Goal: Check status: Check status

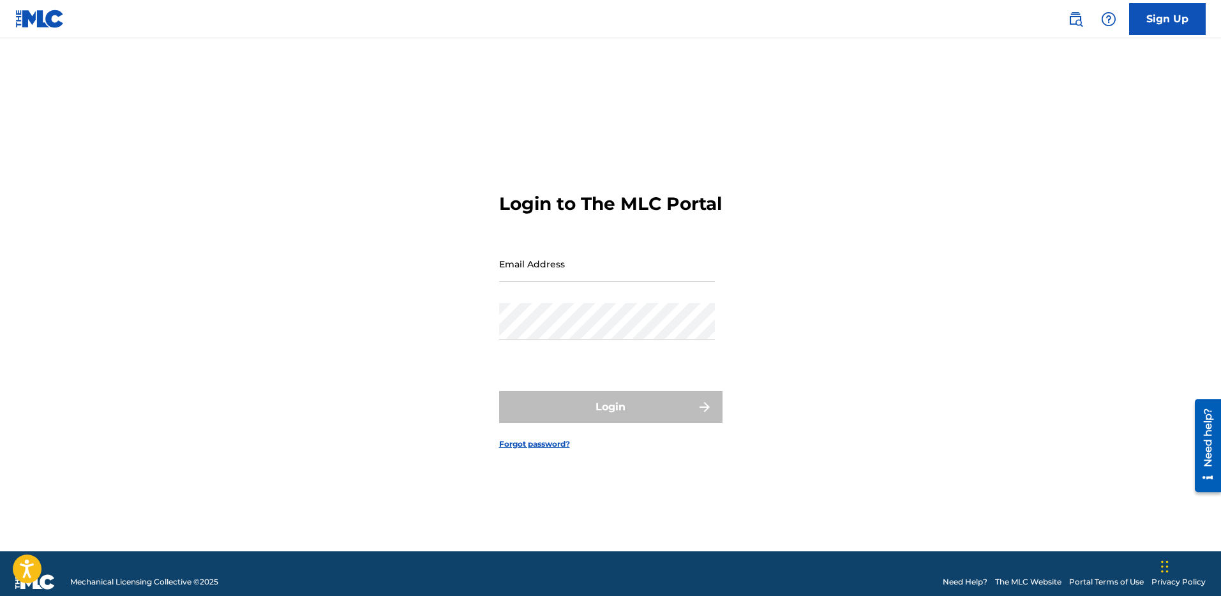
type input "[PERSON_NAME][EMAIL_ADDRESS][DOMAIN_NAME]"
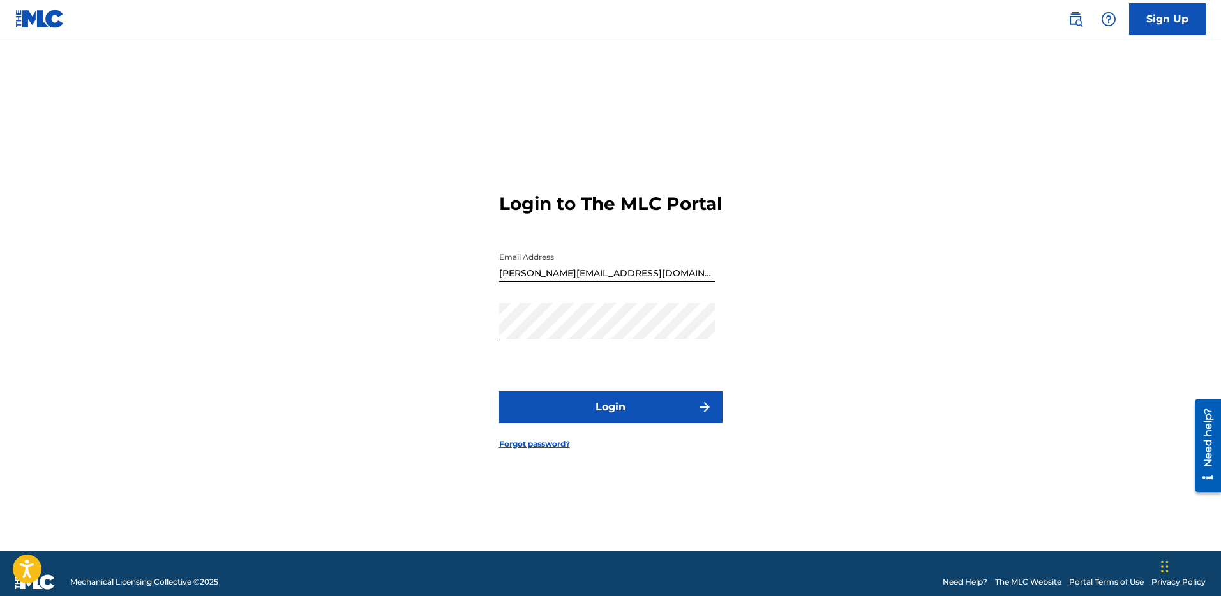
click at [587, 404] on button "Login" at bounding box center [610, 407] width 223 height 32
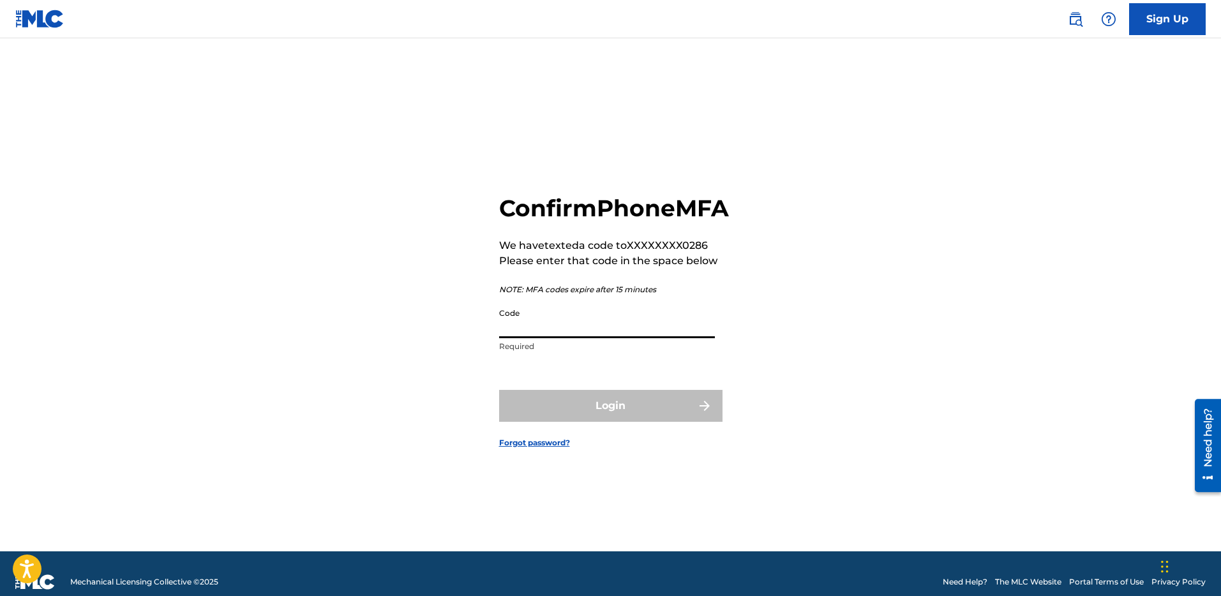
click at [610, 329] on input "Code" at bounding box center [607, 320] width 216 height 36
type input "4"
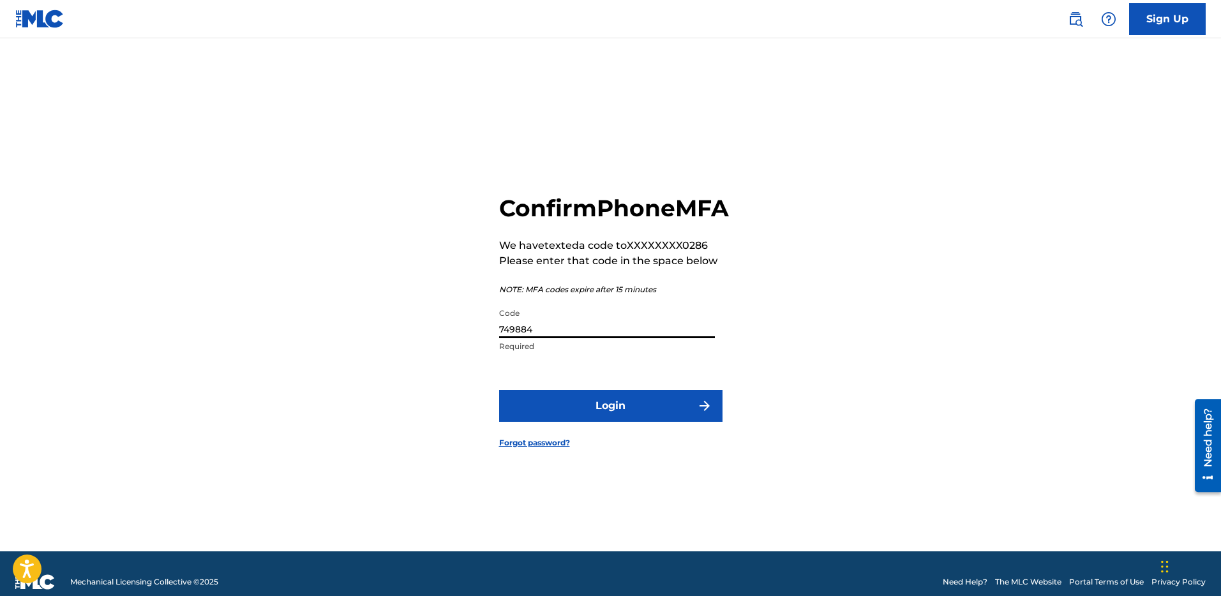
type input "749884"
click at [499, 390] on button "Login" at bounding box center [610, 406] width 223 height 32
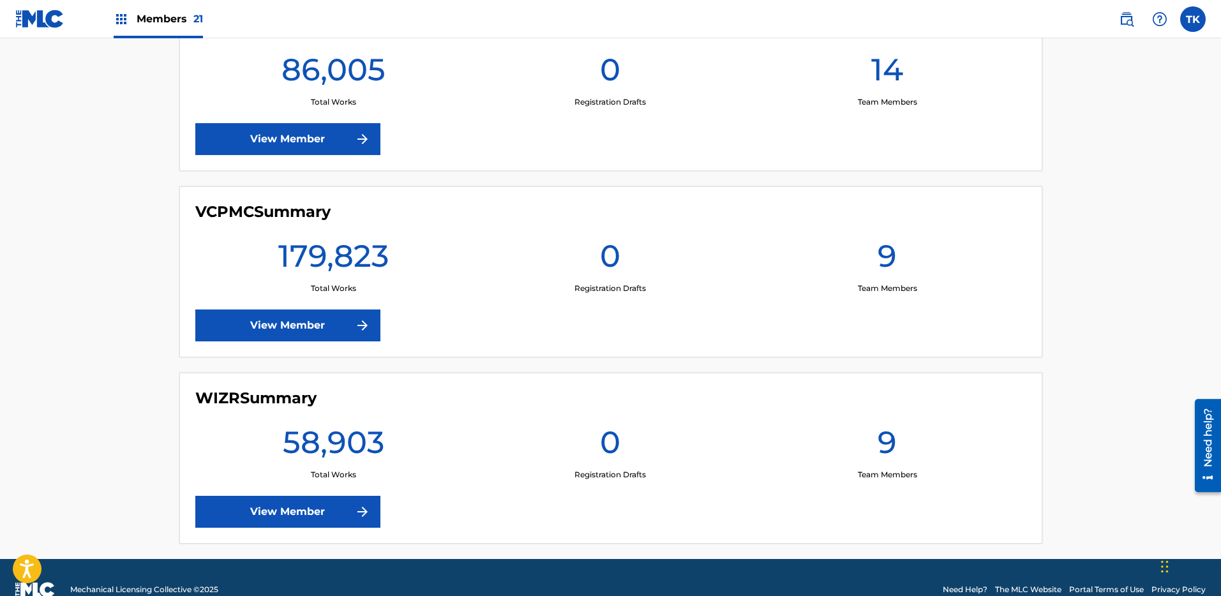
scroll to position [3731, 0]
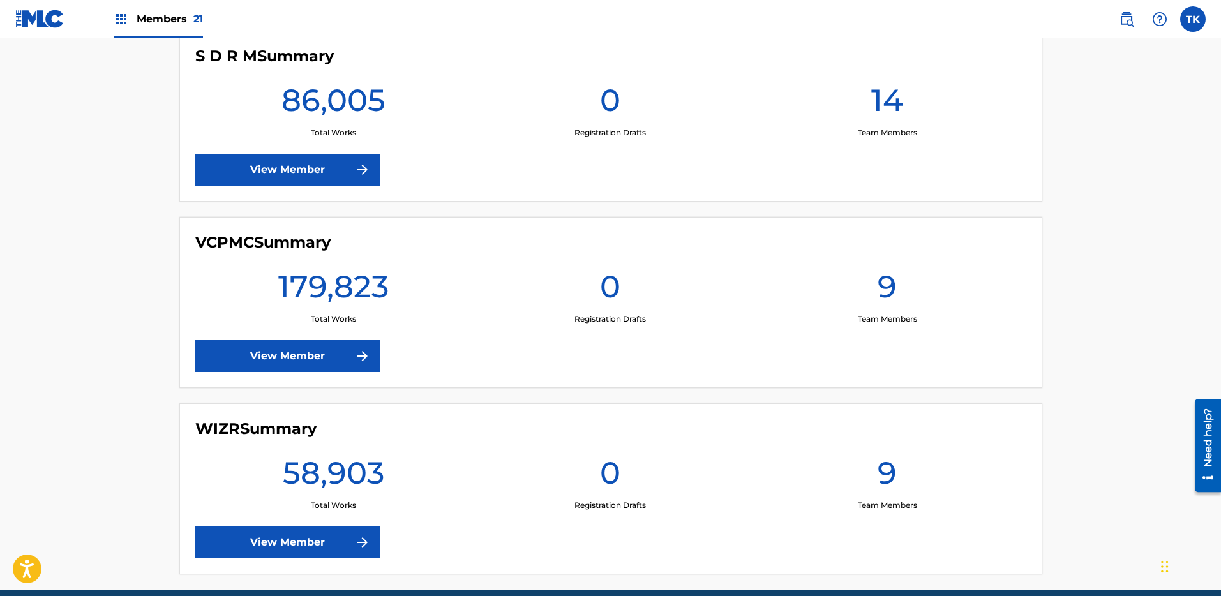
click at [312, 188] on div "S D R M Summary 86,005 Total Works 0 Registration Drafts 14 Team Members View M…" at bounding box center [610, 116] width 863 height 171
click at [306, 171] on link "View Member" at bounding box center [287, 170] width 185 height 32
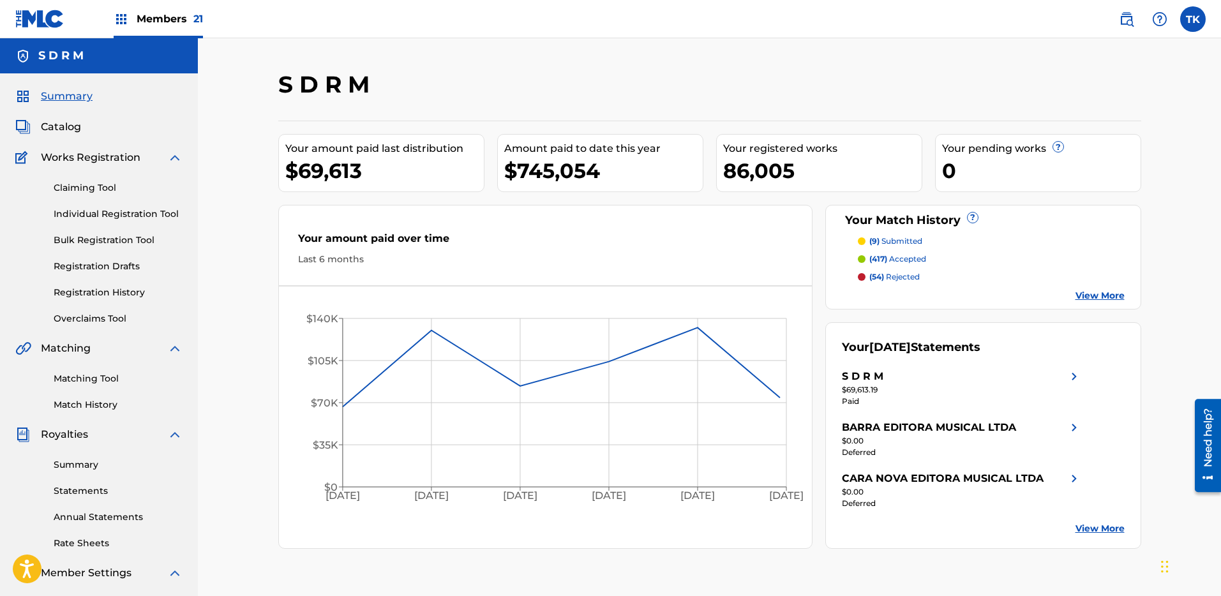
click at [79, 186] on link "Claiming Tool" at bounding box center [118, 187] width 129 height 13
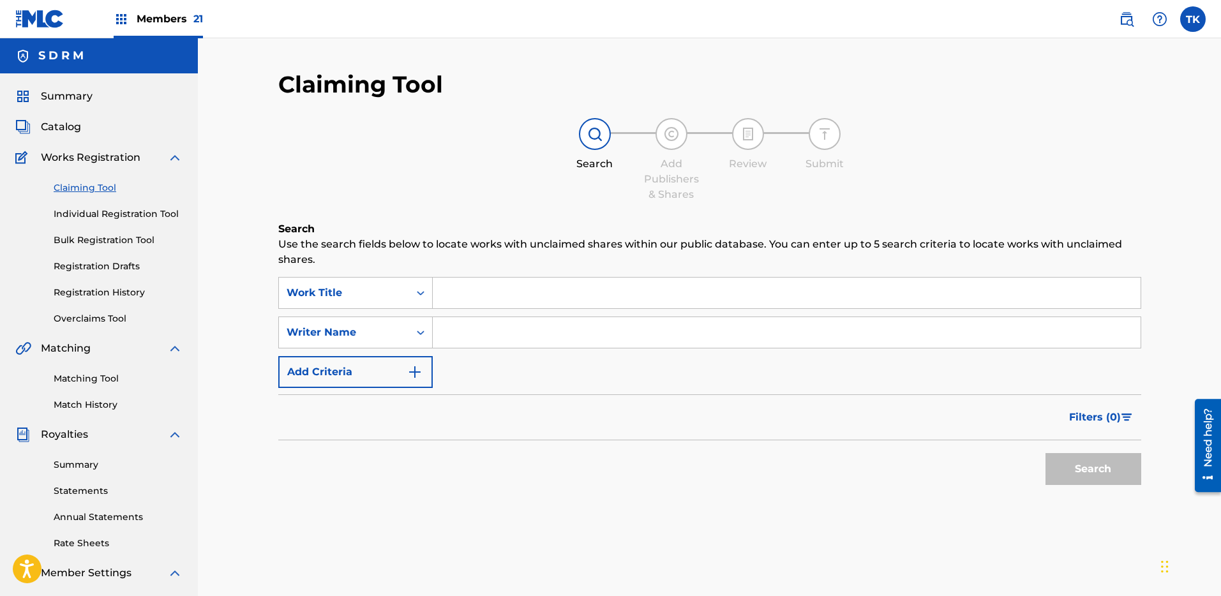
click at [144, 296] on link "Registration History" at bounding box center [118, 292] width 129 height 13
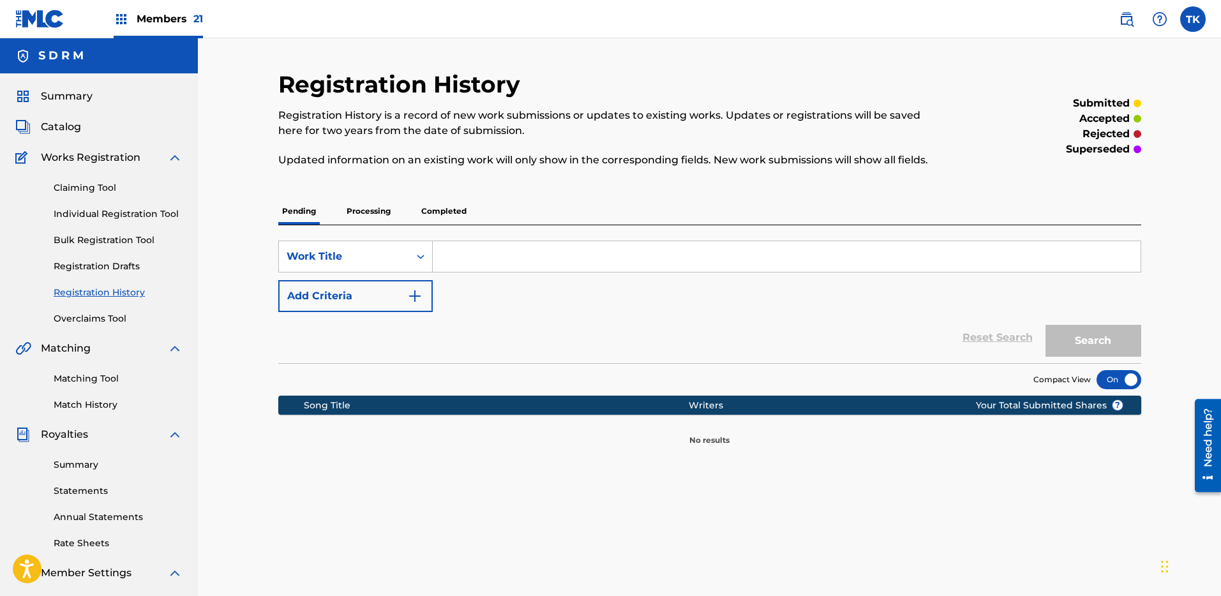
scroll to position [16, 0]
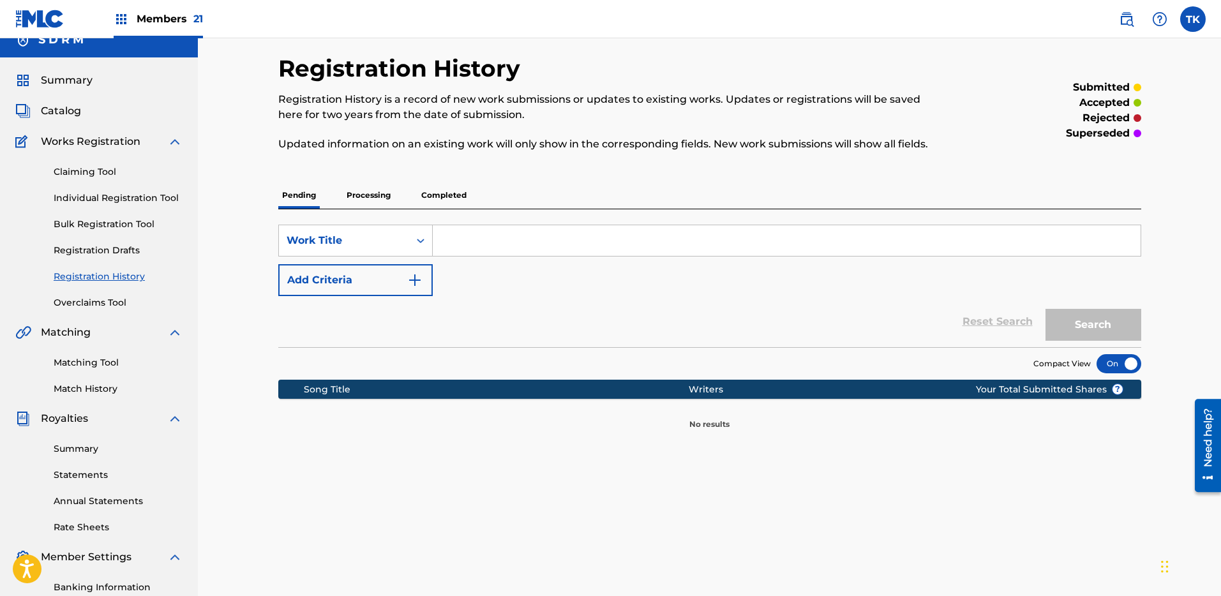
click at [390, 188] on p "Processing" at bounding box center [369, 195] width 52 height 27
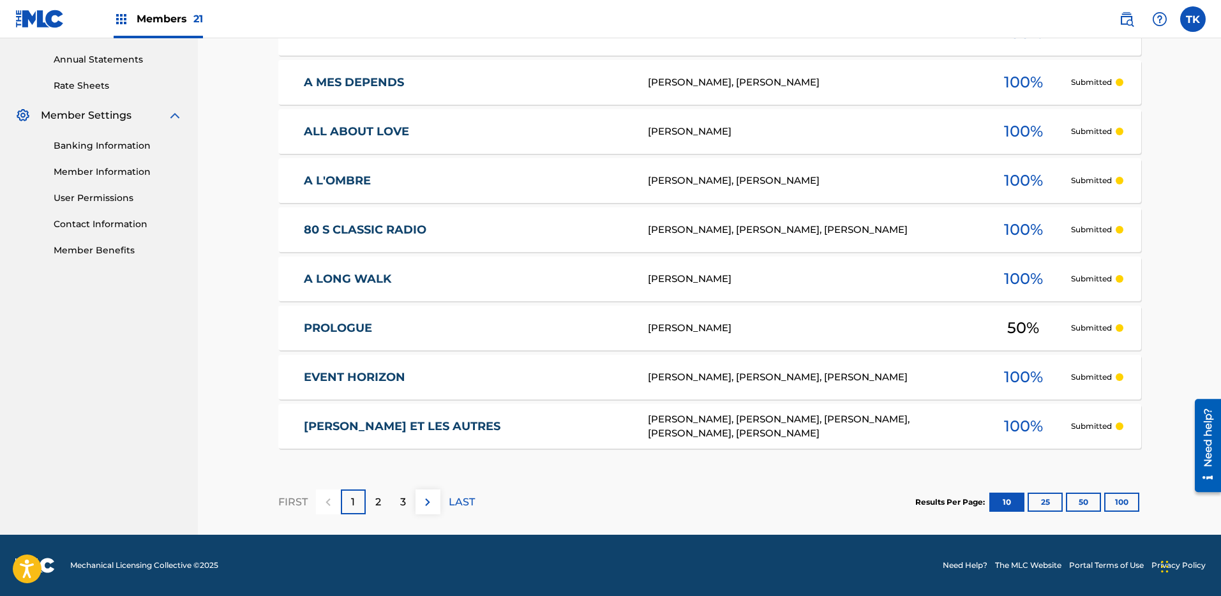
scroll to position [122, 0]
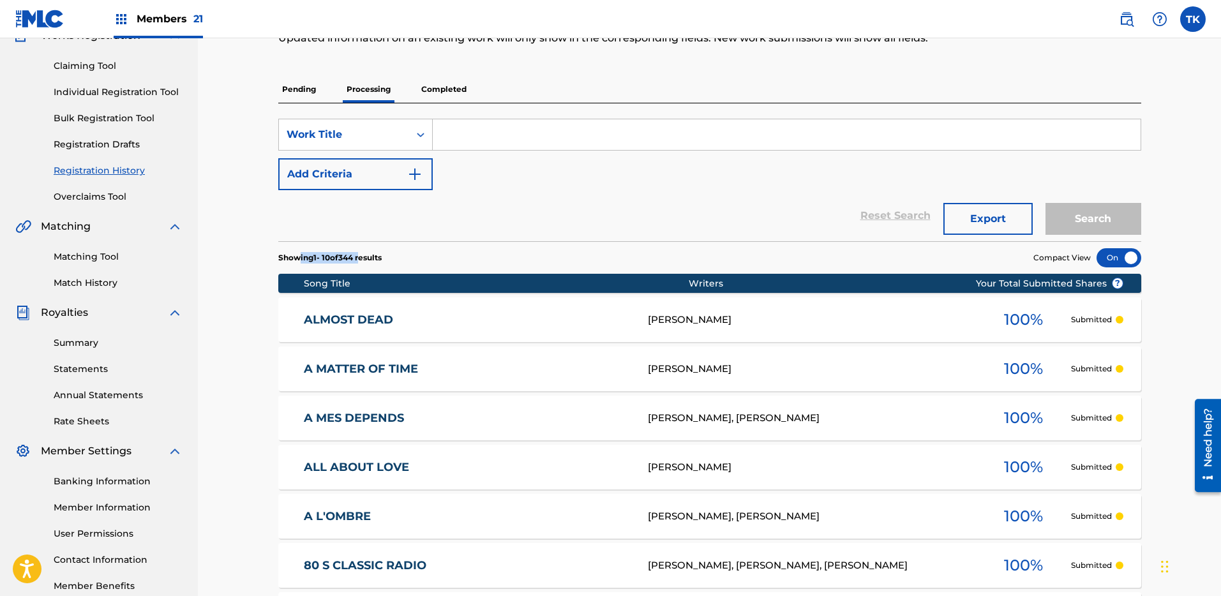
drag, startPoint x: 366, startPoint y: 253, endPoint x: 301, endPoint y: 255, distance: 65.1
click at [301, 255] on p "Showing 1 - 10 of 344 results" at bounding box center [329, 257] width 103 height 11
click at [412, 255] on section "Showing 1 - 10 of 344 results Compact View" at bounding box center [709, 254] width 863 height 26
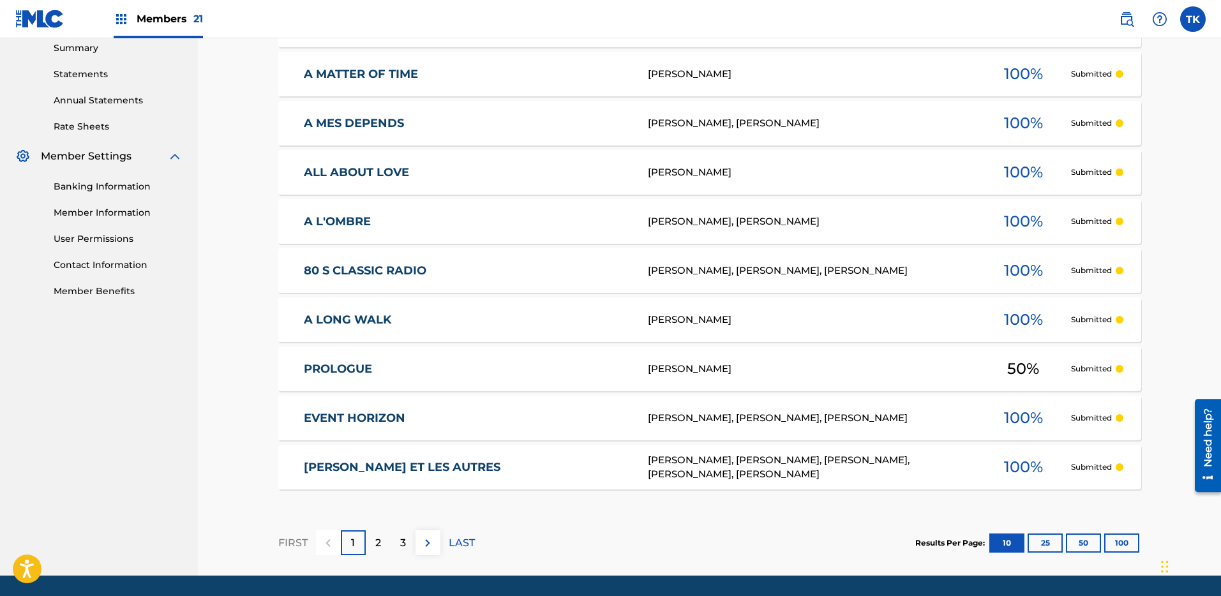
click at [1133, 541] on button "100" at bounding box center [1121, 543] width 35 height 19
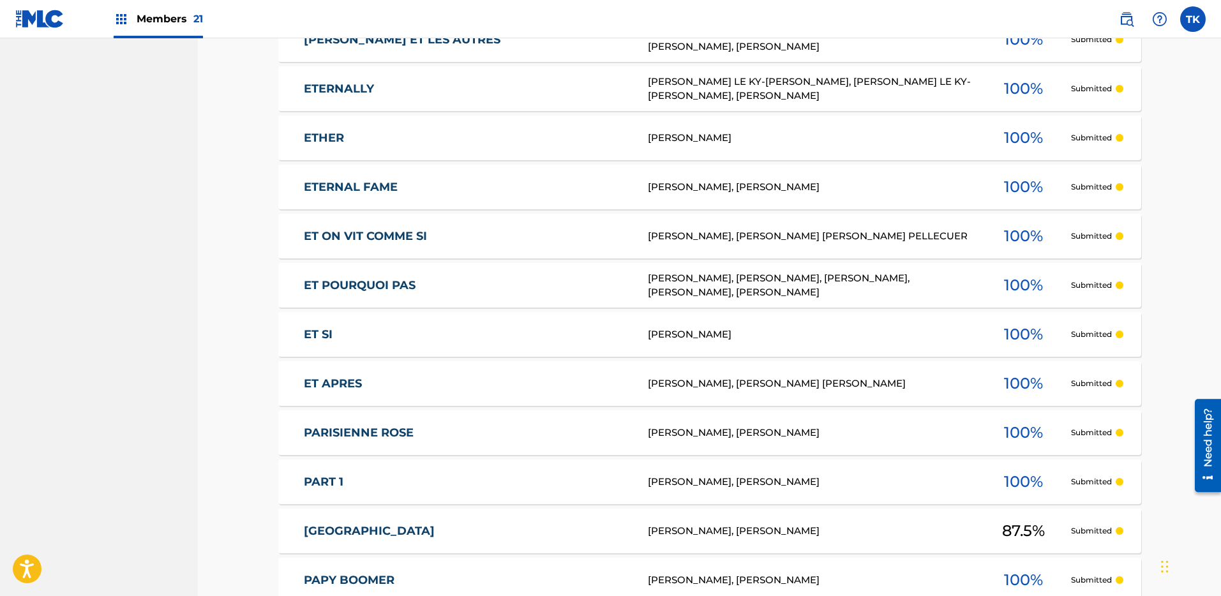
scroll to position [1181, 0]
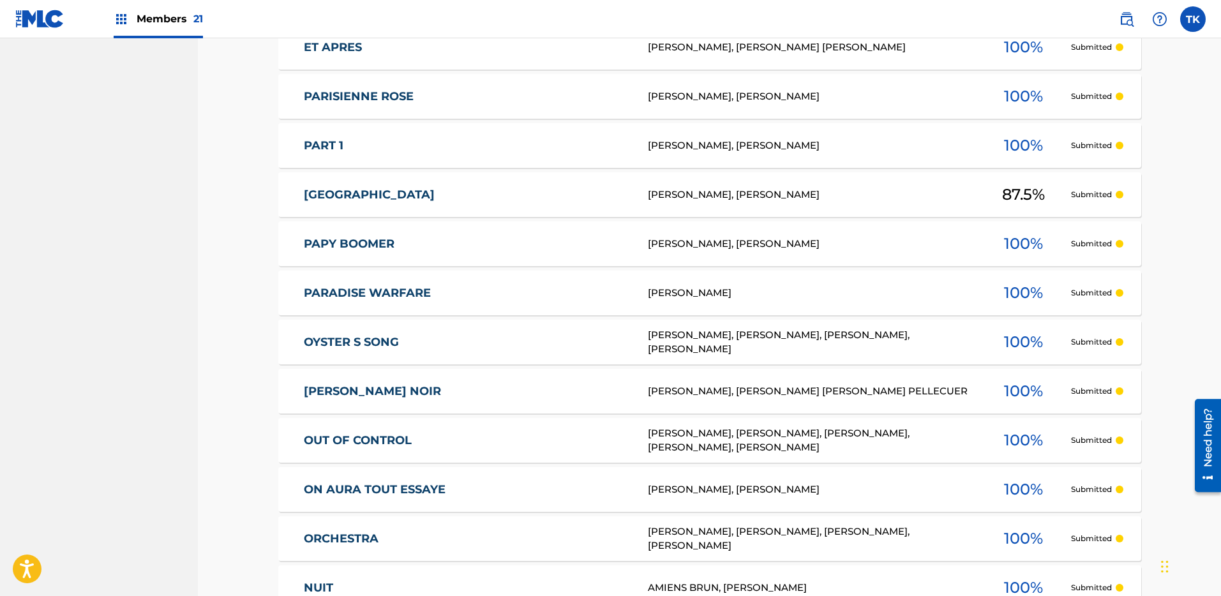
click at [471, 235] on div "PAPY BOOMER P87593 [PERSON_NAME], [PERSON_NAME] 100 % Submitted" at bounding box center [709, 244] width 863 height 45
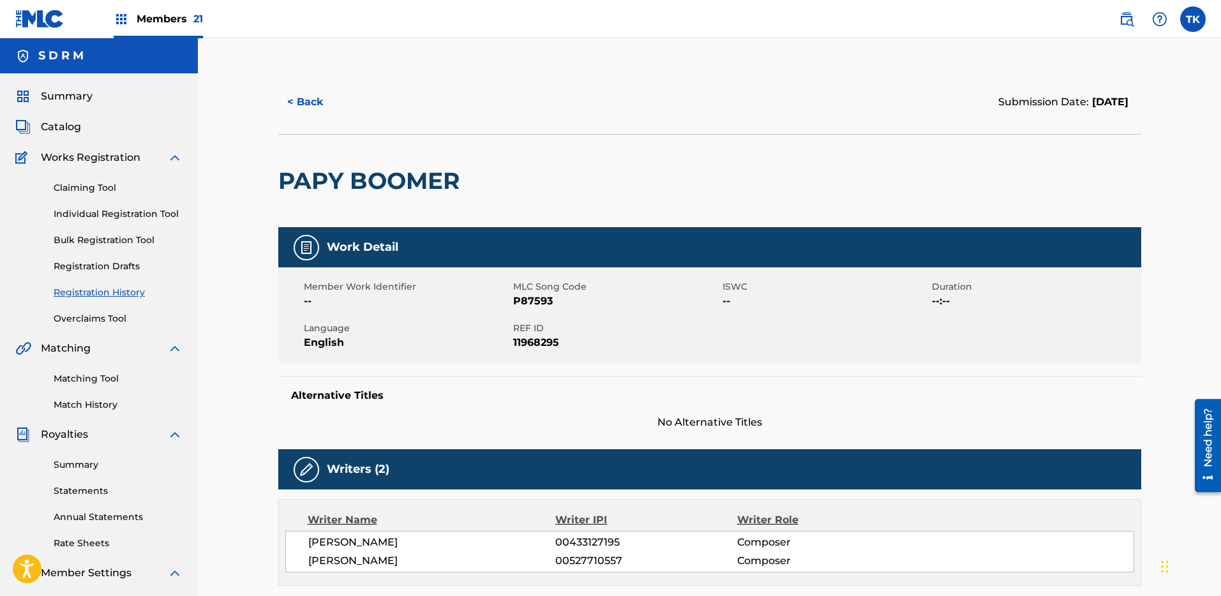
click at [310, 102] on button "< Back" at bounding box center [316, 102] width 77 height 32
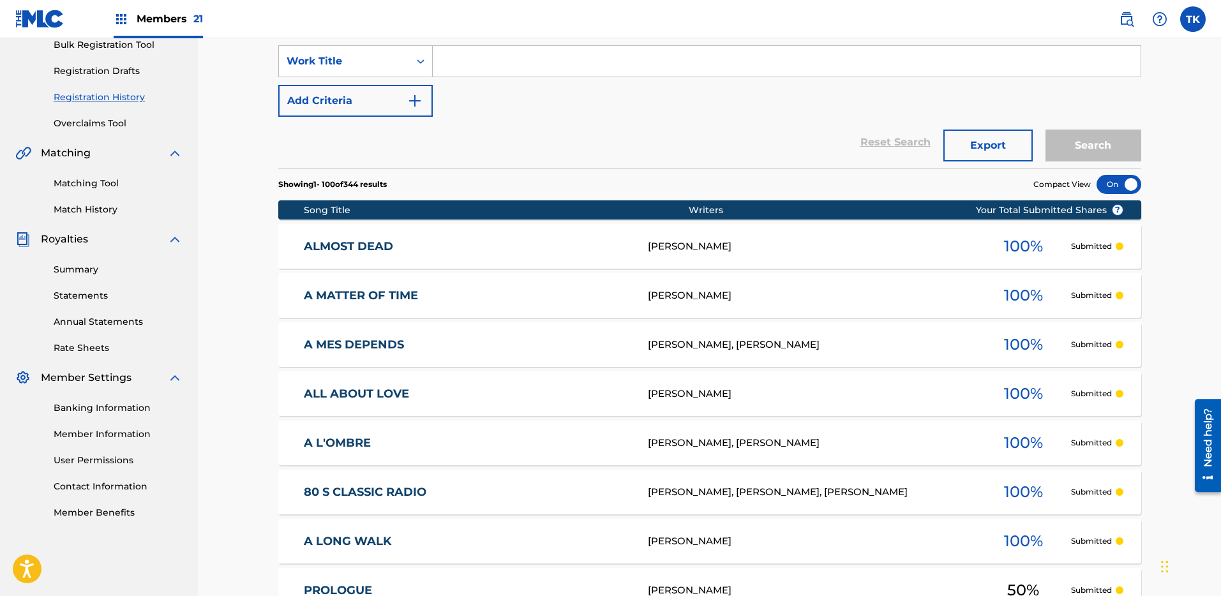
click at [91, 128] on link "Overclaims Tool" at bounding box center [118, 123] width 129 height 13
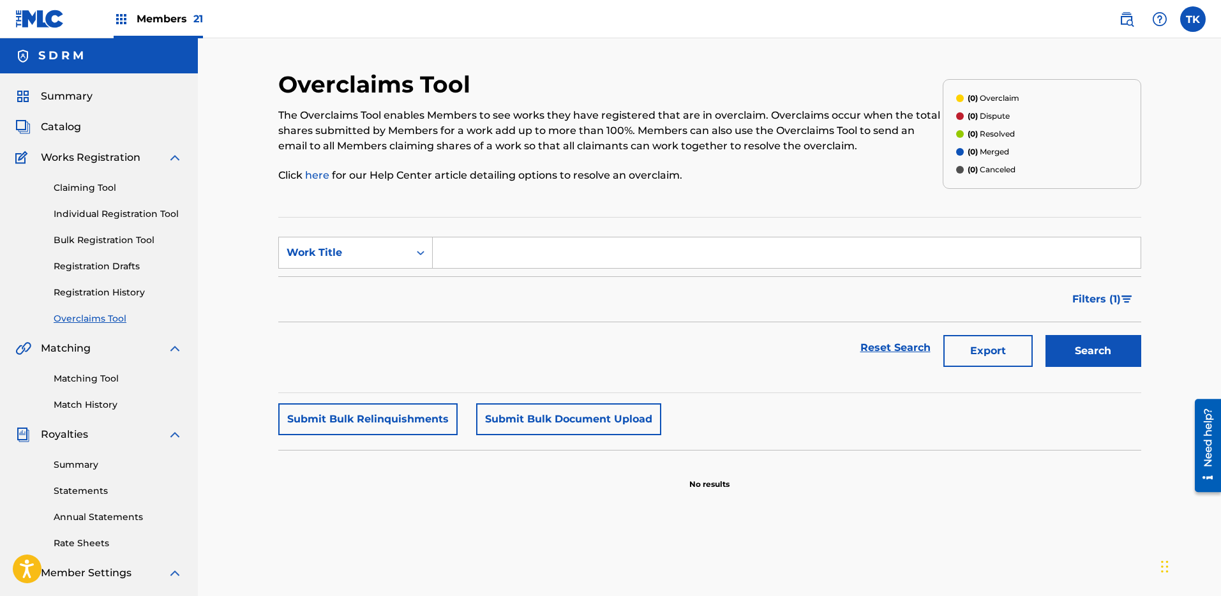
click at [457, 248] on input "Search Form" at bounding box center [787, 252] width 708 height 31
paste input "BE6WBC"
type input "BE6WBC"
click at [1141, 373] on div "Overclaims Tool The Overclaims Tool enables Members to see works they have regi…" at bounding box center [710, 400] width 894 height 660
click at [1122, 361] on button "Search" at bounding box center [1094, 351] width 96 height 32
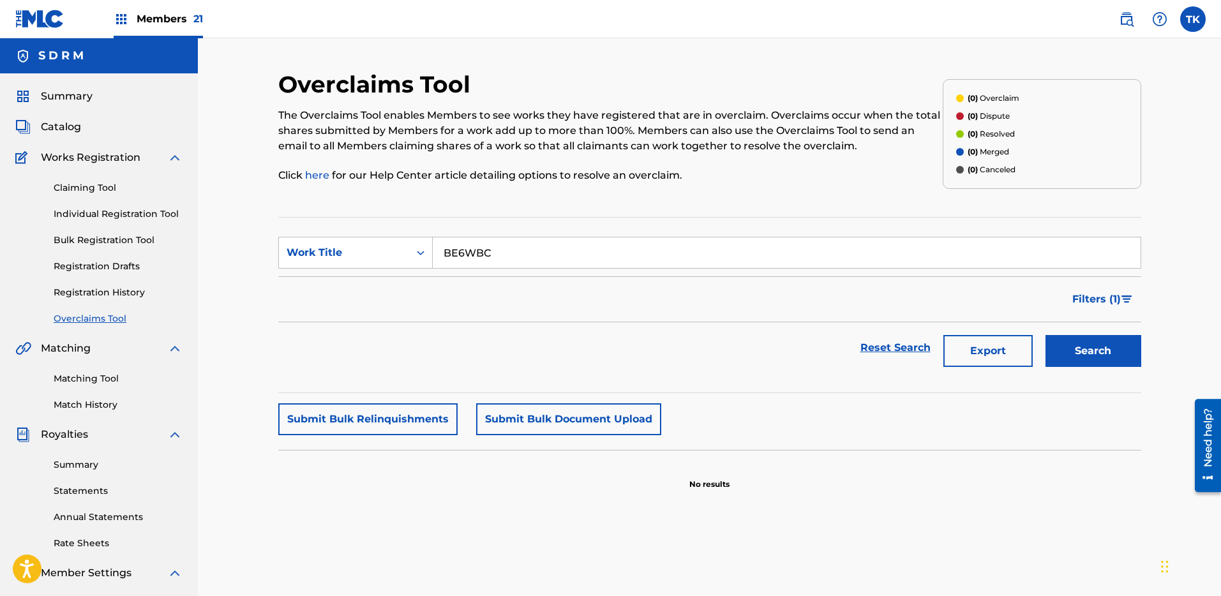
drag, startPoint x: 1119, startPoint y: 4, endPoint x: 1125, endPoint y: 10, distance: 7.7
click at [1122, 7] on nav "Members 21 TK TK [PERSON_NAME]-Lindsey [EMAIL_ADDRESS][DOMAIN_NAME] Notificatio…" at bounding box center [610, 19] width 1221 height 38
click at [1125, 11] on img at bounding box center [1126, 18] width 15 height 15
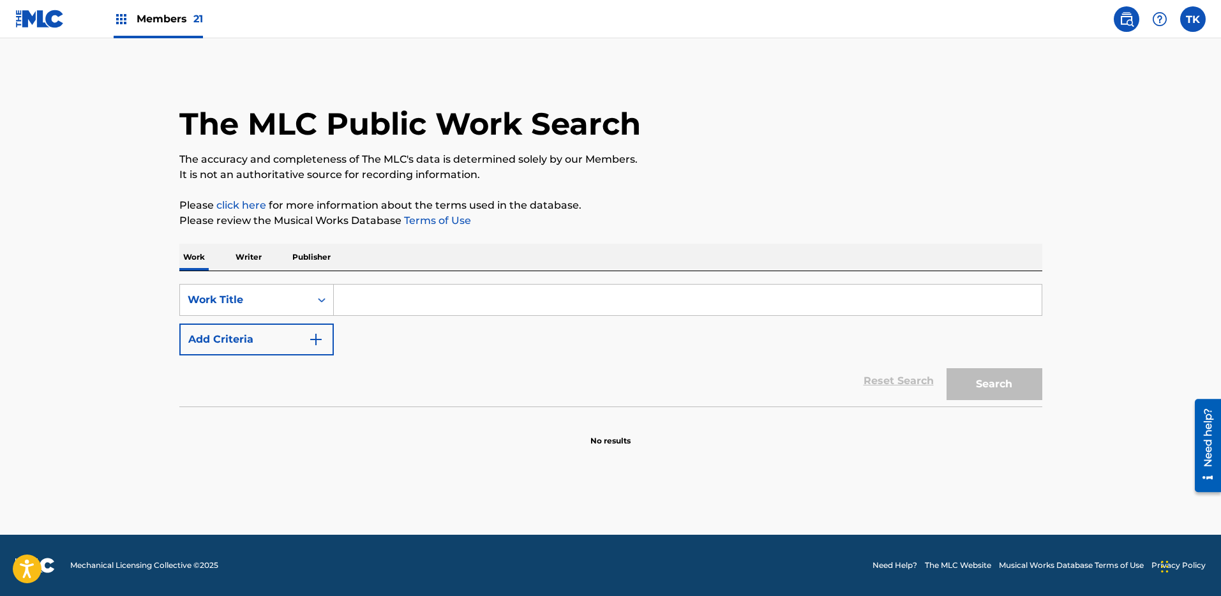
click at [479, 267] on div "Work Writer Publisher" at bounding box center [610, 257] width 863 height 27
click at [430, 297] on input "Search Form" at bounding box center [688, 300] width 708 height 31
paste input "BE6WBC"
type input "BE6WBC"
click at [274, 294] on div "Work Title" at bounding box center [245, 299] width 115 height 15
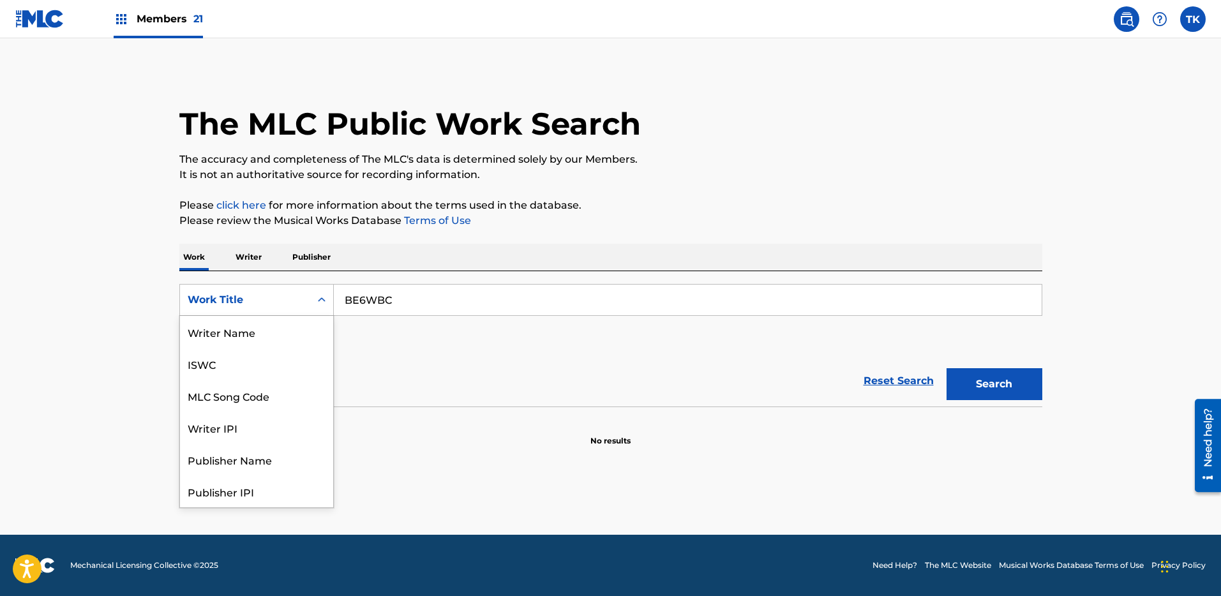
scroll to position [64, 0]
click at [266, 324] on div "MLC Song Code" at bounding box center [256, 332] width 153 height 32
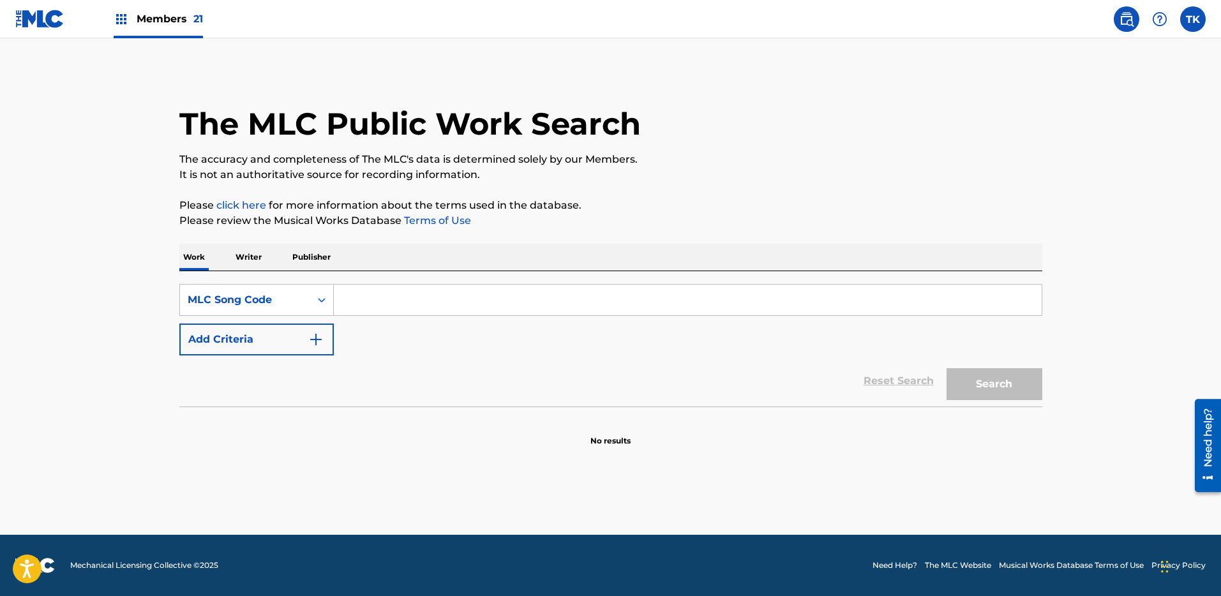
click at [461, 304] on input "Search Form" at bounding box center [688, 300] width 708 height 31
paste input "BE6WBC"
type input "BE6WBC"
click at [993, 387] on button "Search" at bounding box center [995, 384] width 96 height 32
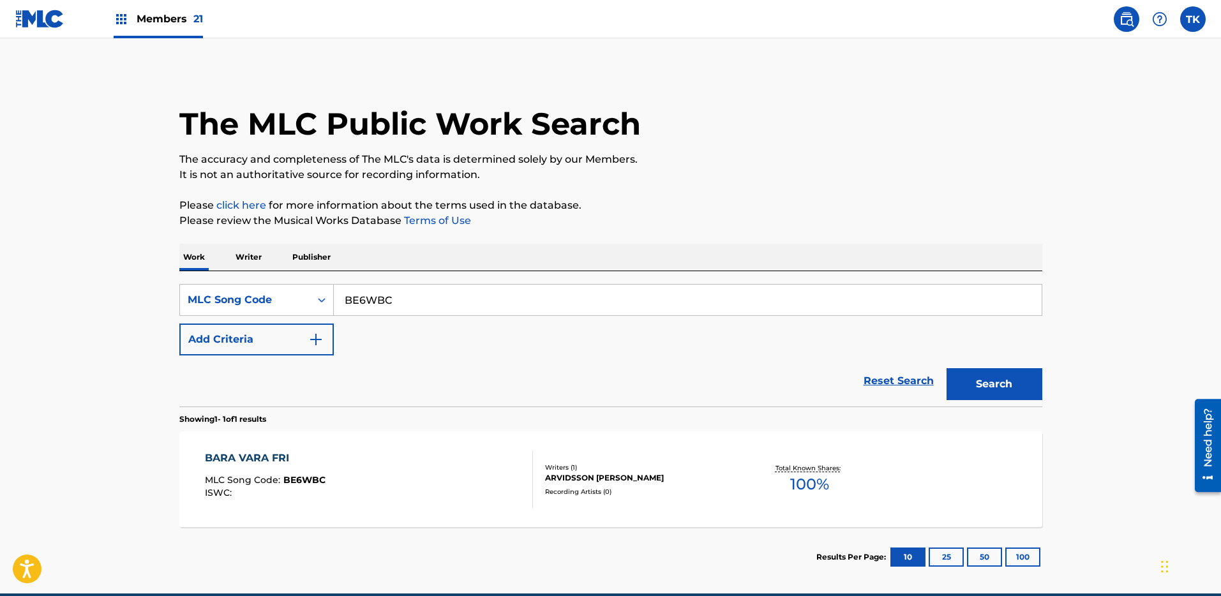
click at [726, 475] on div "ARVIDSSON [PERSON_NAME]" at bounding box center [641, 477] width 193 height 11
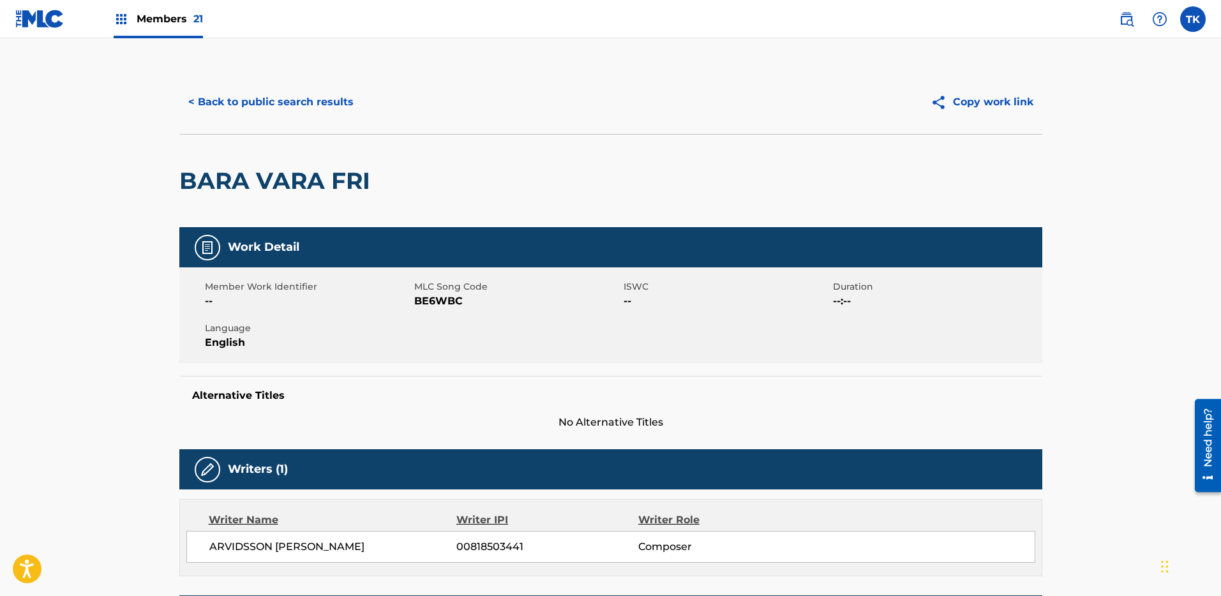
click at [262, 85] on div "< Back to public search results Copy work link" at bounding box center [610, 102] width 863 height 64
click at [260, 101] on button "< Back to public search results" at bounding box center [270, 102] width 183 height 32
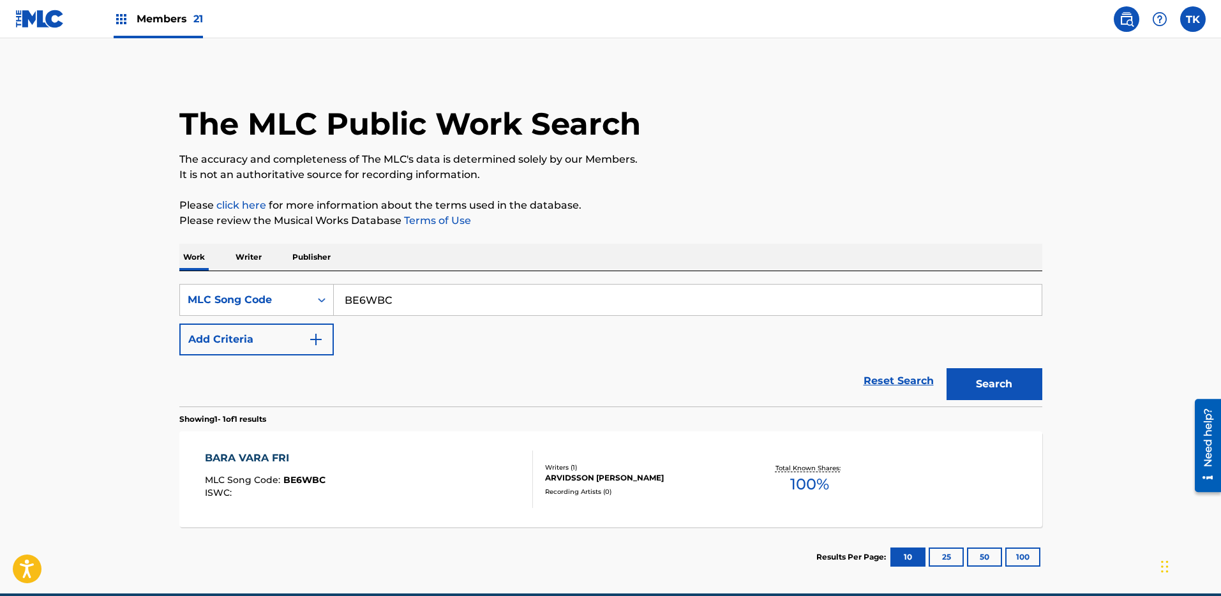
scroll to position [8, 0]
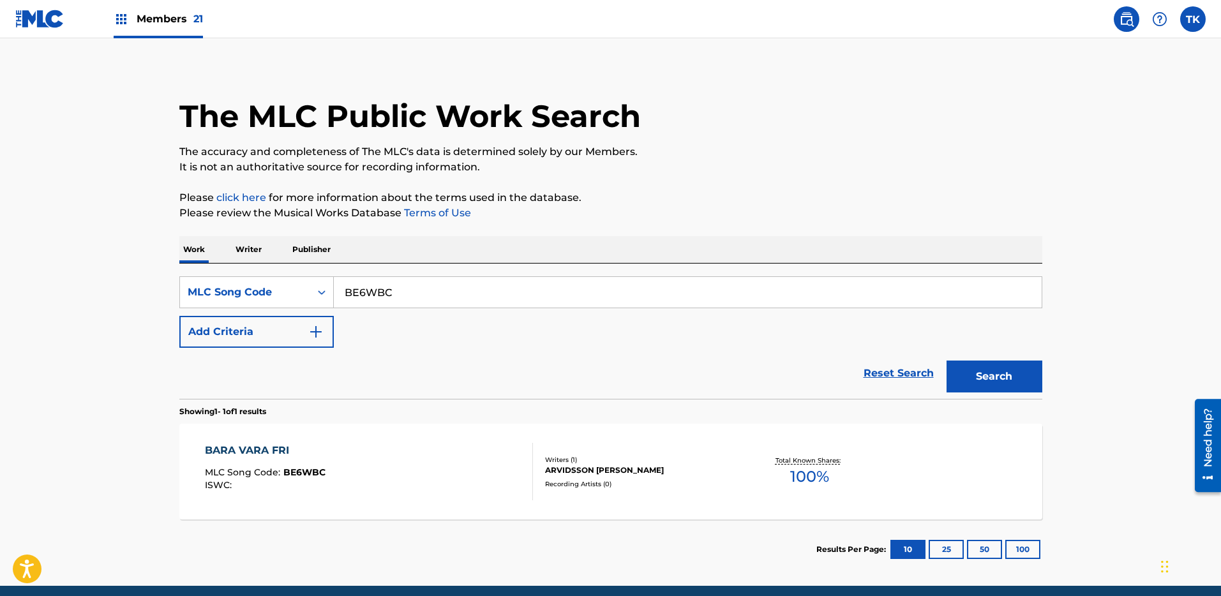
drag, startPoint x: 878, startPoint y: 303, endPoint x: 889, endPoint y: 306, distance: 10.7
click at [880, 303] on input "BE6WBC" at bounding box center [688, 292] width 708 height 31
paste input "N72MH8"
type input "N72MH8"
click at [991, 375] on button "Search" at bounding box center [995, 377] width 96 height 32
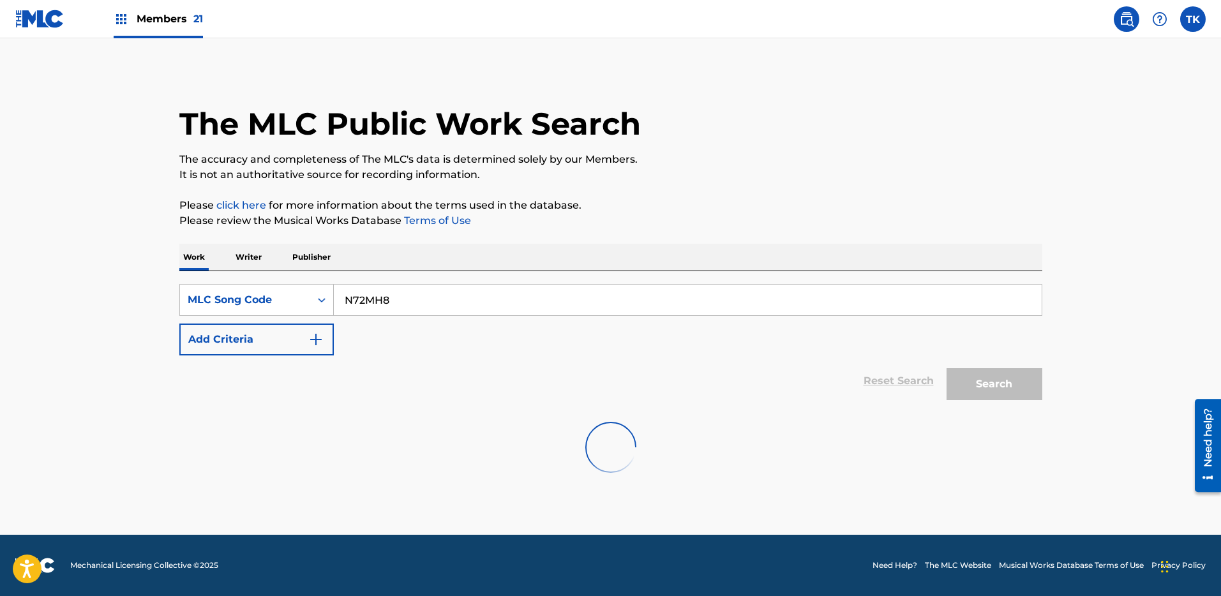
scroll to position [0, 0]
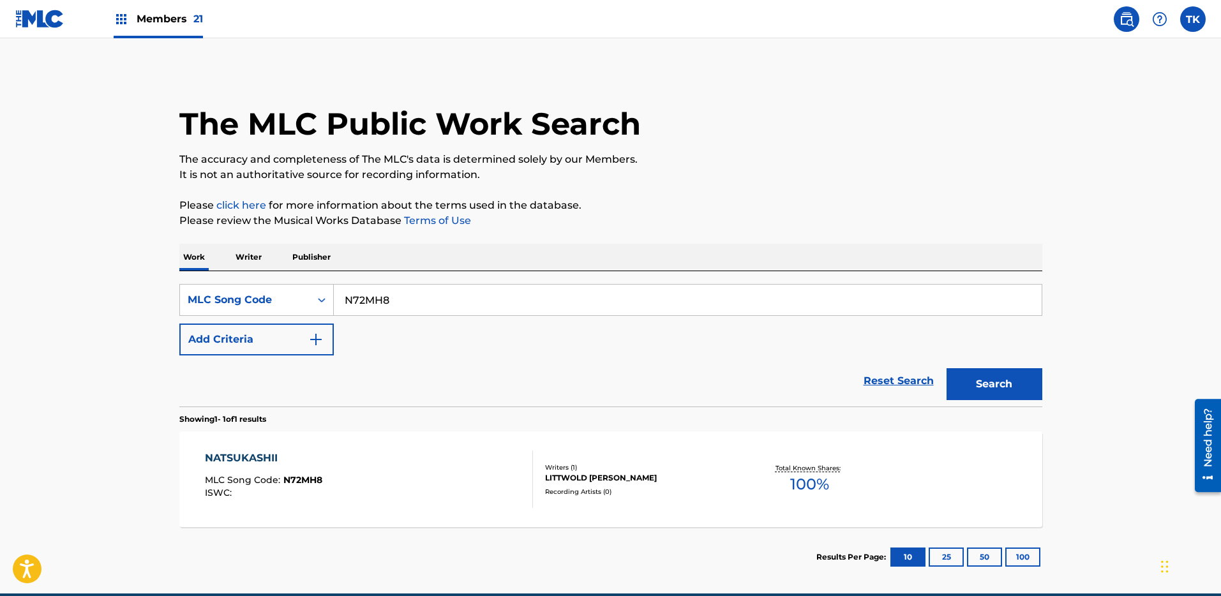
click at [170, 1] on div "Members 21" at bounding box center [158, 19] width 89 height 38
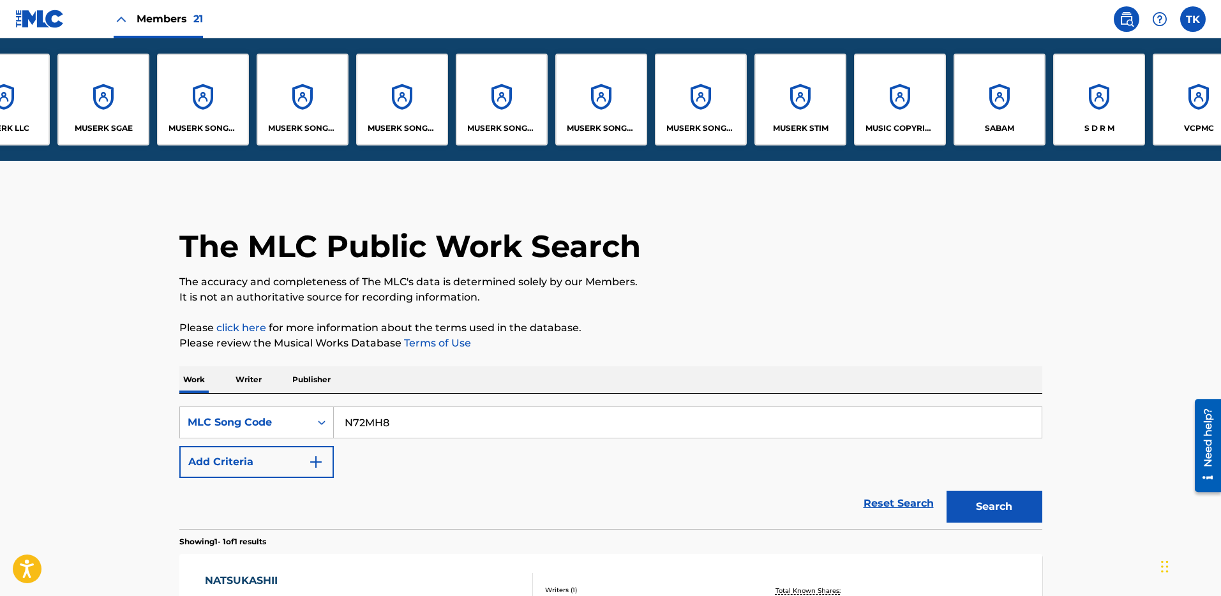
scroll to position [0, 893]
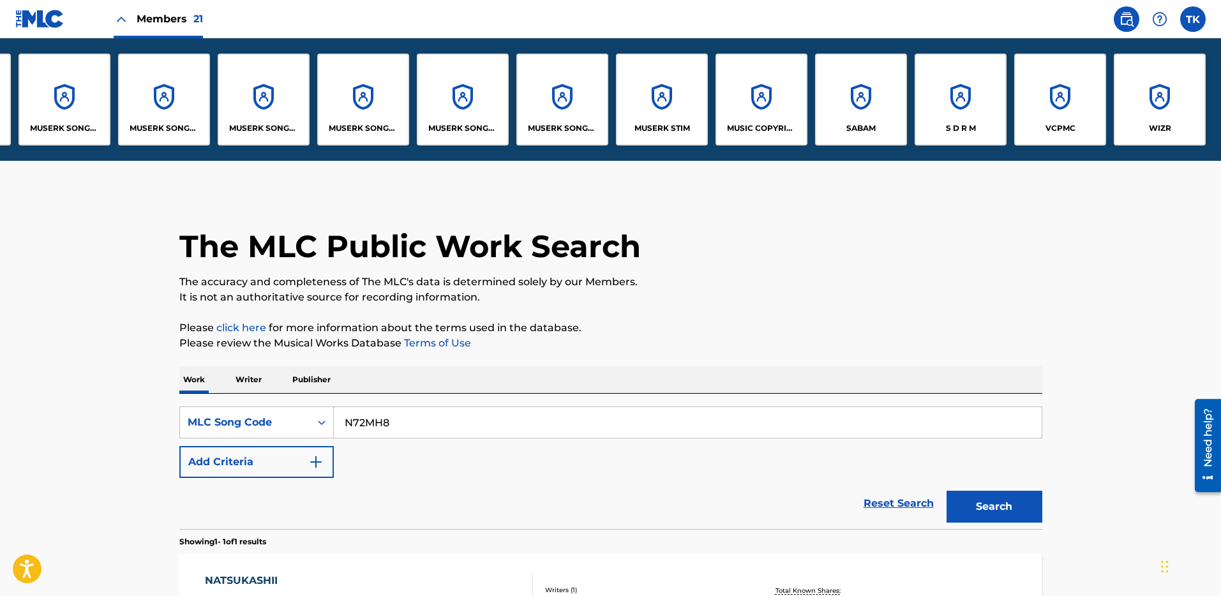
click at [499, 112] on div "MUSERK SONGS OF ONE-STOP-MUSIC" at bounding box center [463, 100] width 92 height 92
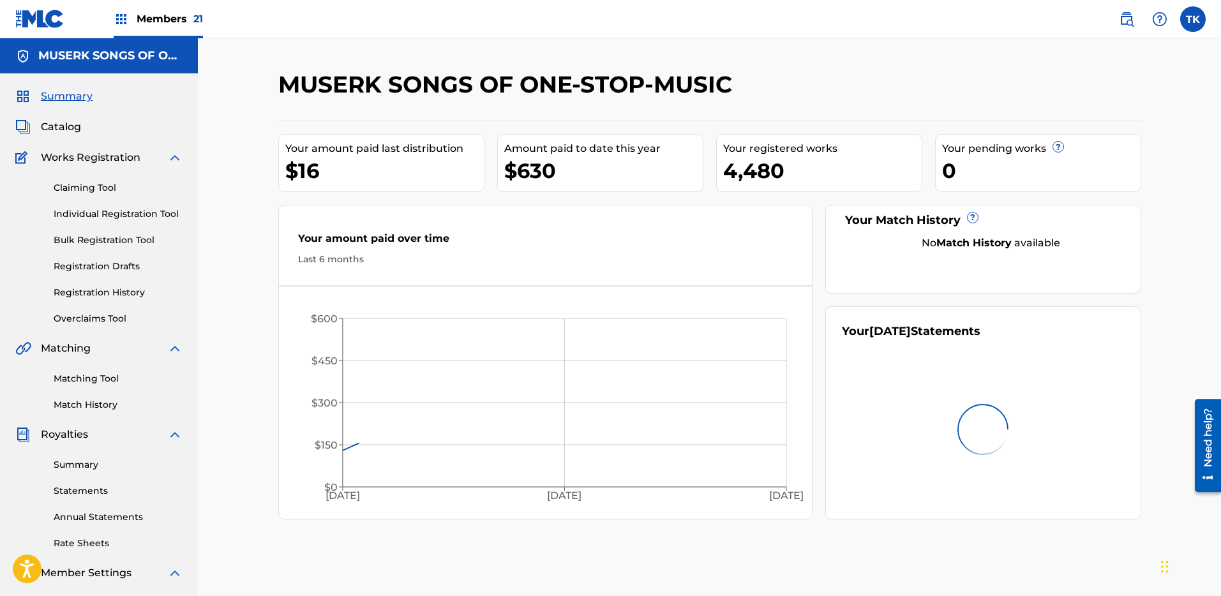
click at [182, 24] on span "Members 21" at bounding box center [170, 18] width 66 height 15
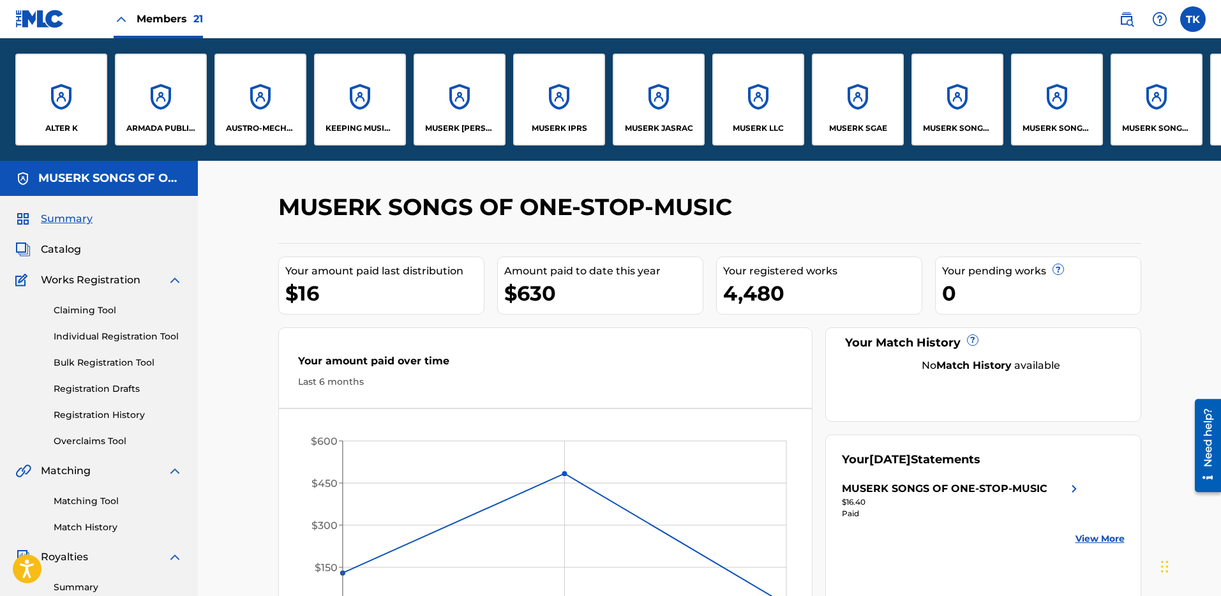
click at [869, 107] on div "MUSERK SGAE" at bounding box center [858, 100] width 92 height 92
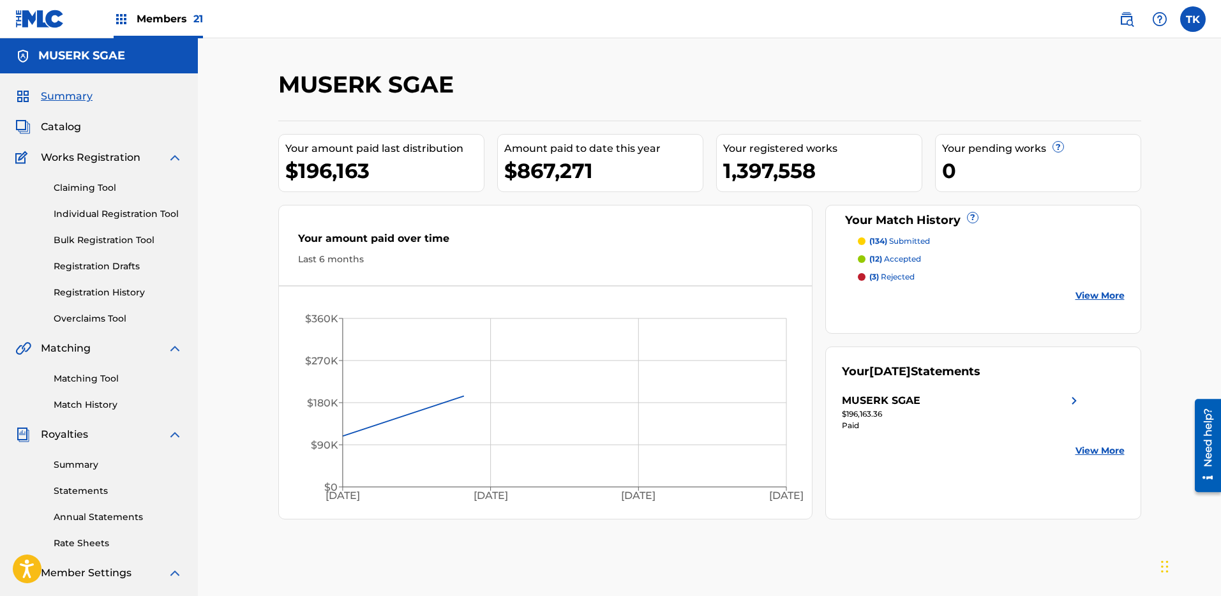
click at [91, 183] on link "Claiming Tool" at bounding box center [118, 187] width 129 height 13
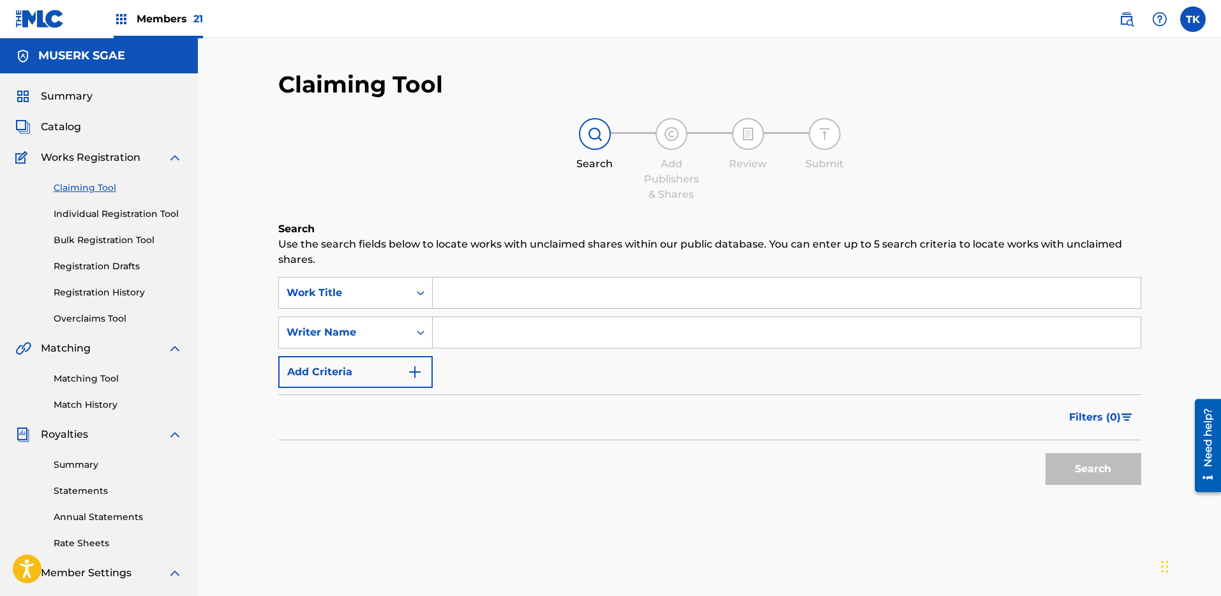
click at [68, 85] on div "Summary Catalog Works Registration Claiming Tool Individual Registration Tool B…" at bounding box center [99, 401] width 198 height 657
click at [70, 97] on span "Summary" at bounding box center [67, 96] width 52 height 15
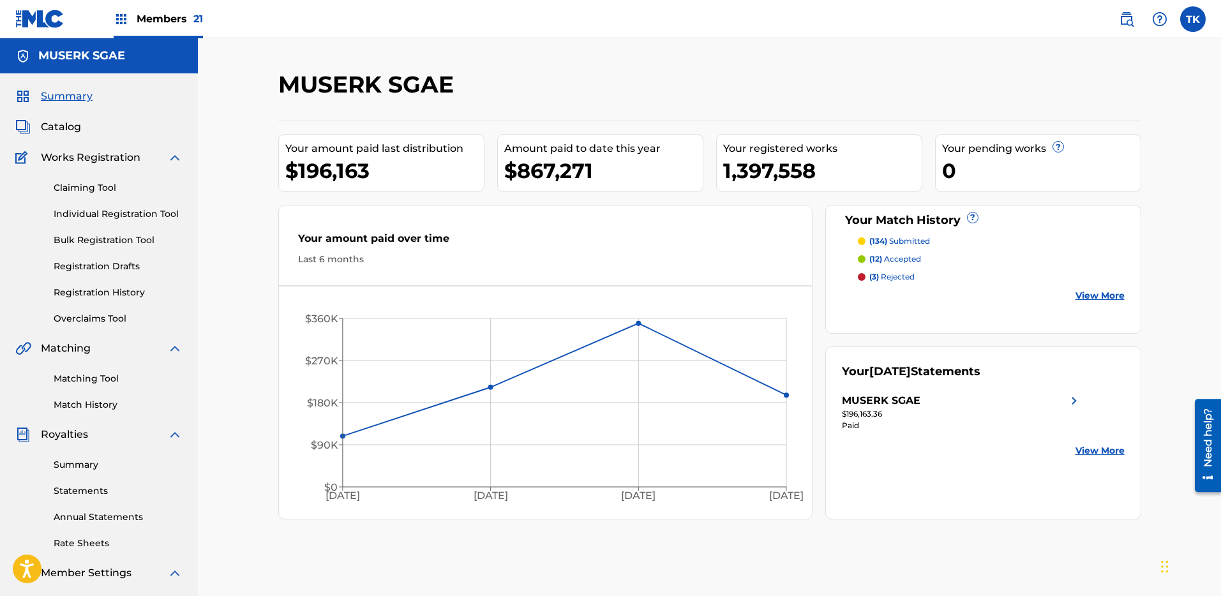
click at [88, 128] on div "Catalog" at bounding box center [98, 126] width 167 height 15
click at [75, 128] on span "Catalog" at bounding box center [61, 126] width 40 height 15
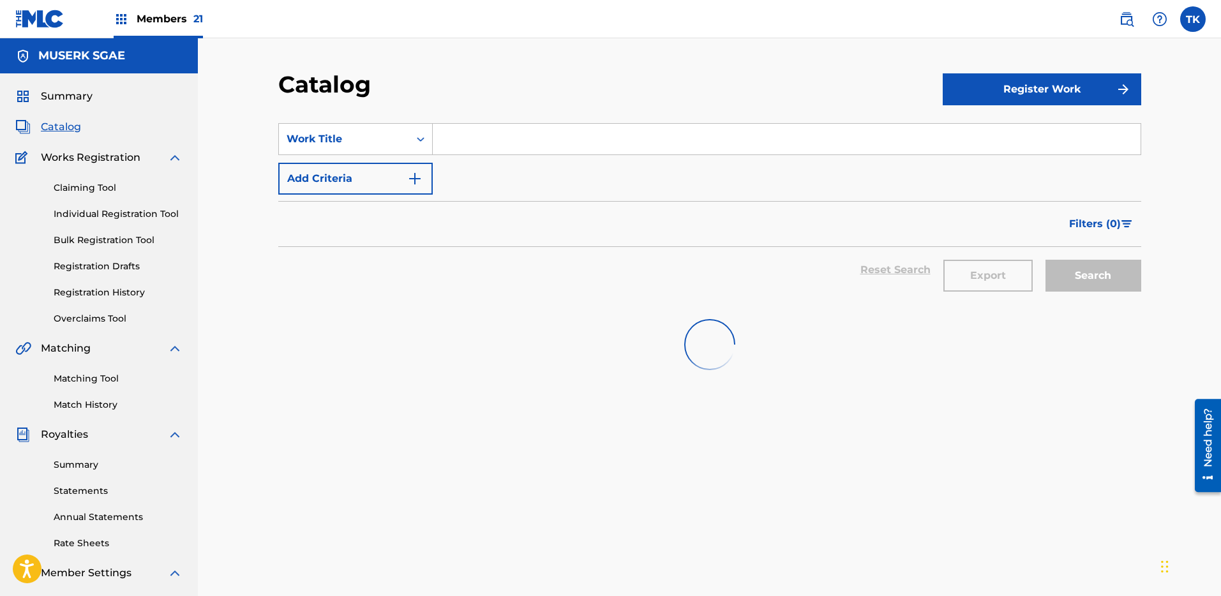
drag, startPoint x: 515, startPoint y: 141, endPoint x: 455, endPoint y: 139, distance: 60.0
click at [515, 141] on input "Search Form" at bounding box center [787, 139] width 708 height 31
paste input "LT6NJN"
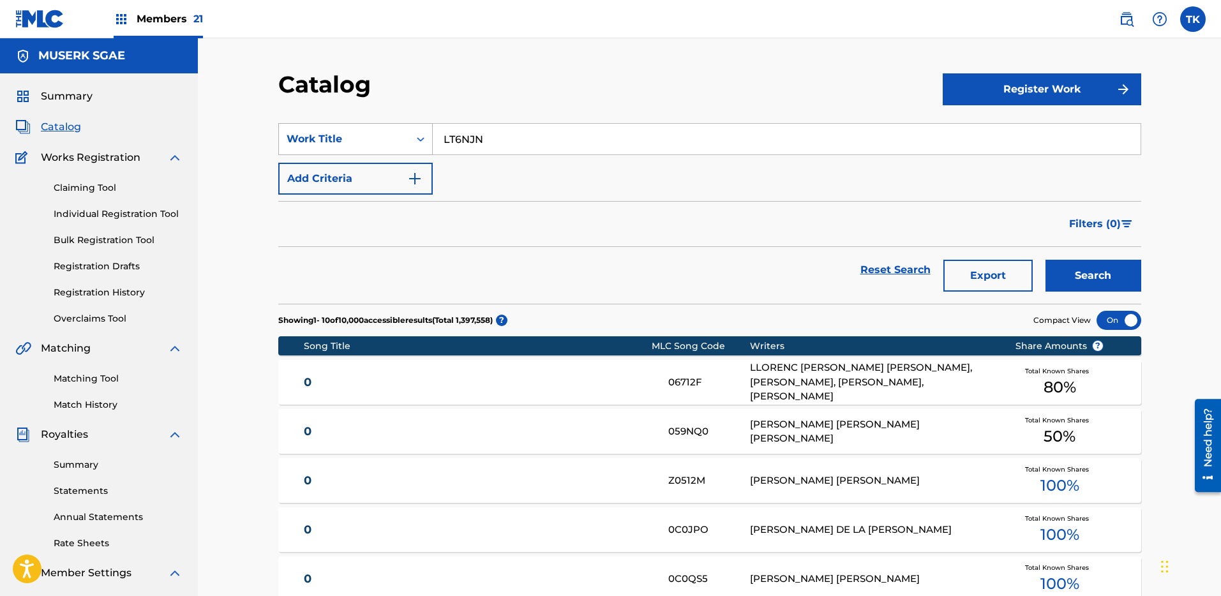
type input "LT6NJN"
click at [384, 136] on div "Work Title" at bounding box center [344, 139] width 115 height 15
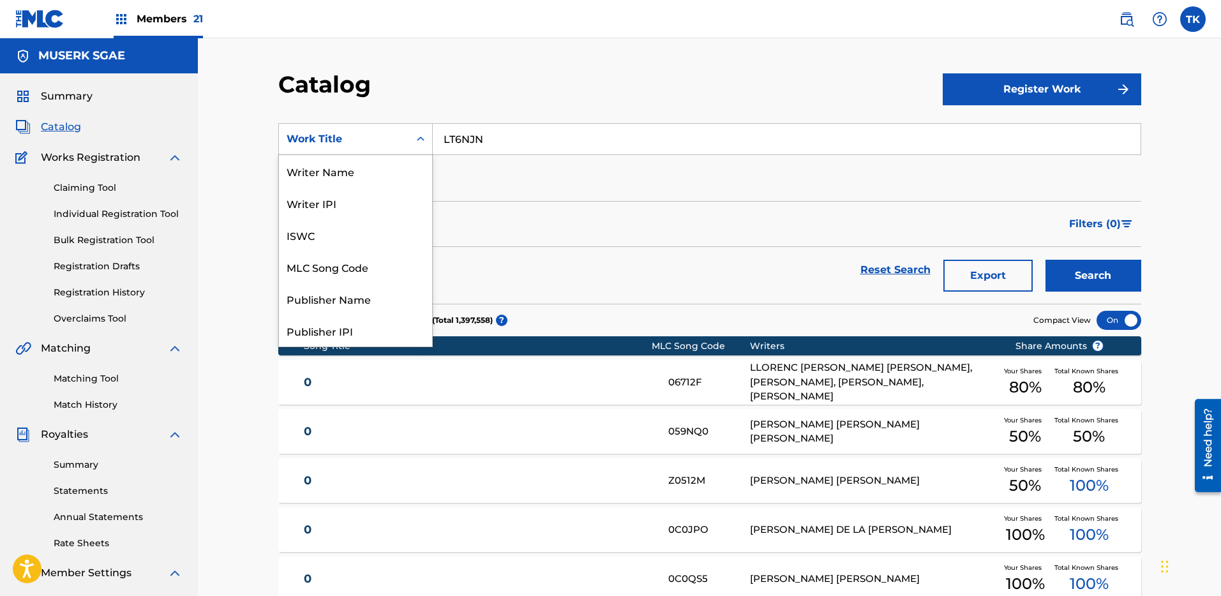
scroll to position [192, 0]
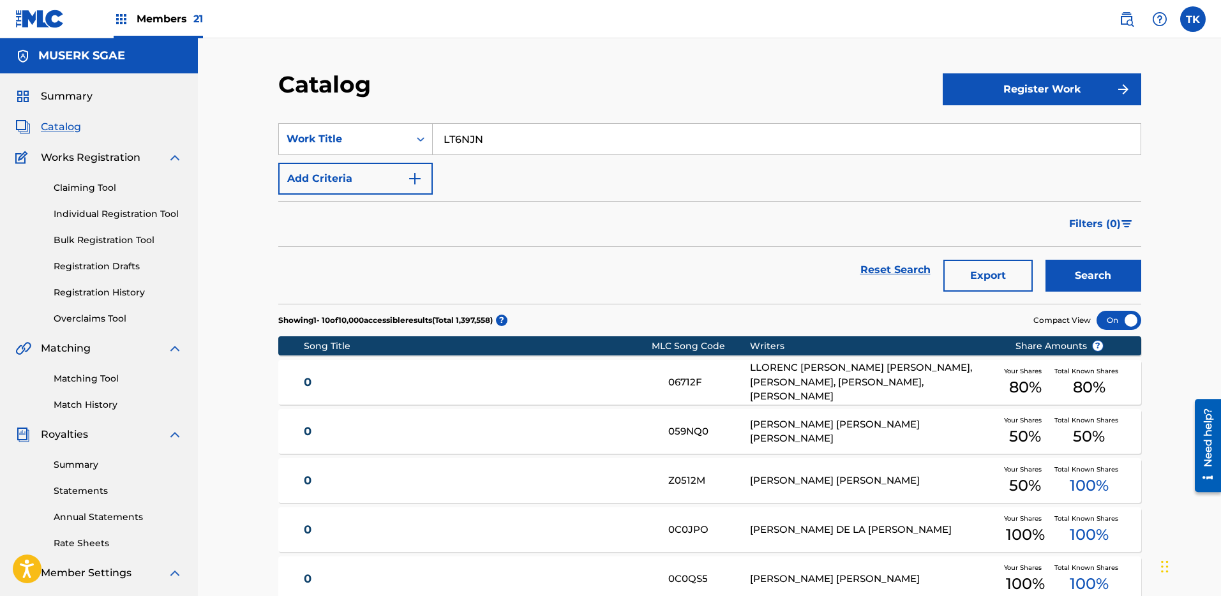
drag, startPoint x: 99, startPoint y: 299, endPoint x: 100, endPoint y: 308, distance: 9.0
click at [99, 299] on link "Registration History" at bounding box center [118, 292] width 129 height 13
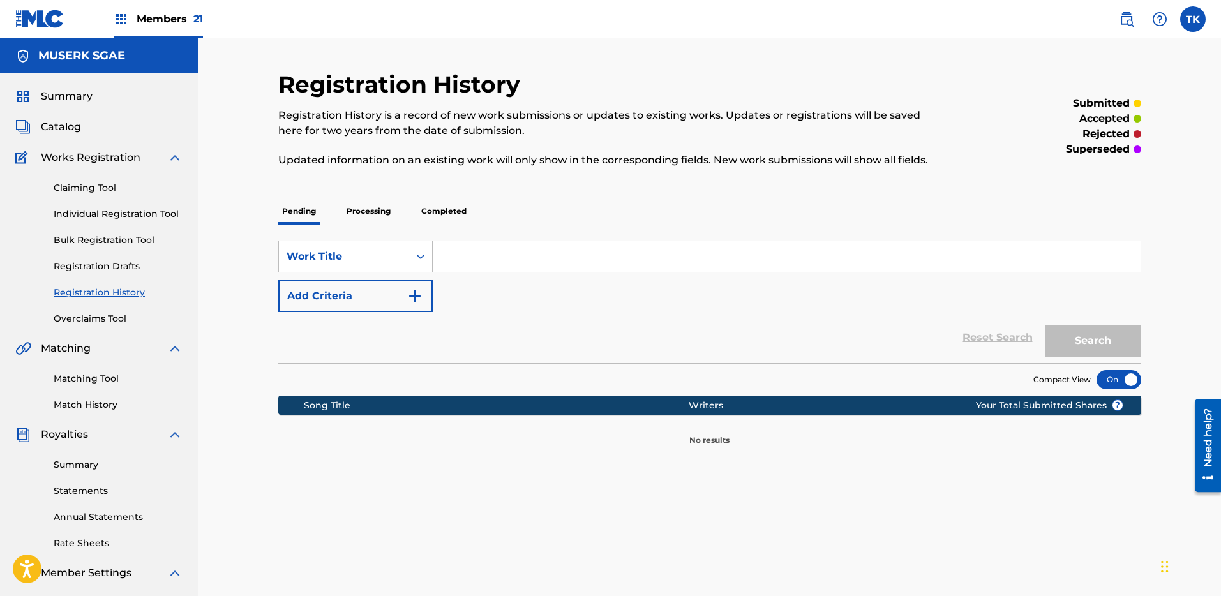
click at [99, 312] on link "Overclaims Tool" at bounding box center [118, 318] width 129 height 13
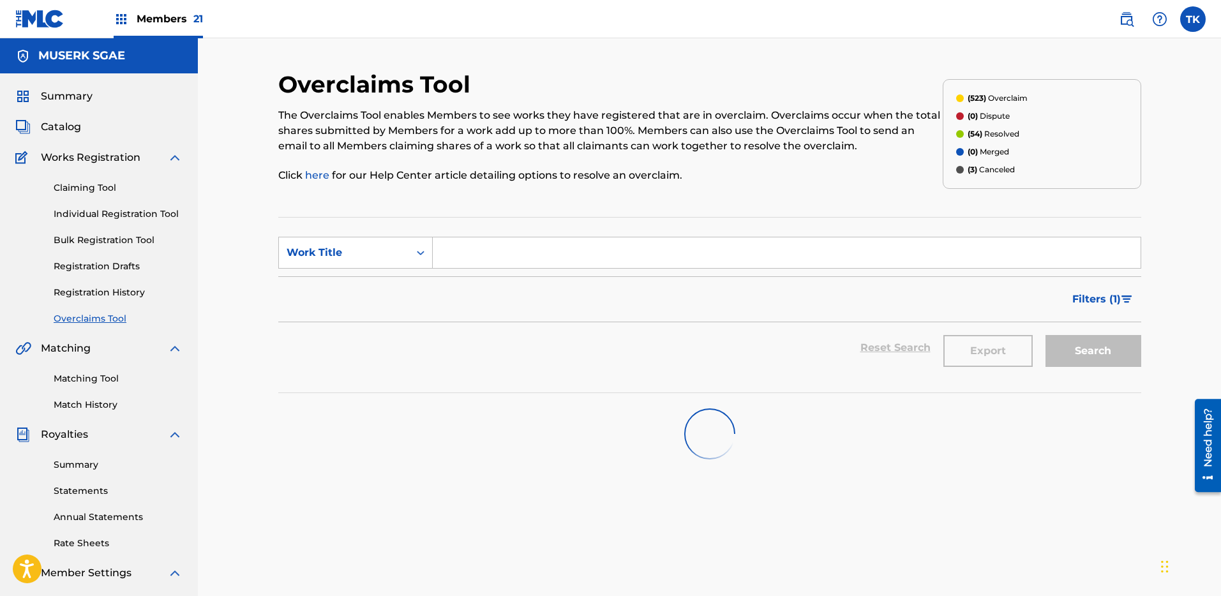
click at [497, 259] on input "Search Form" at bounding box center [787, 252] width 708 height 31
click at [409, 250] on div "Search Form" at bounding box center [420, 252] width 23 height 31
click at [399, 286] on div "MLC Song Code" at bounding box center [355, 285] width 153 height 32
click at [482, 266] on input "Search Form" at bounding box center [787, 252] width 708 height 31
type input "LT6NJN"
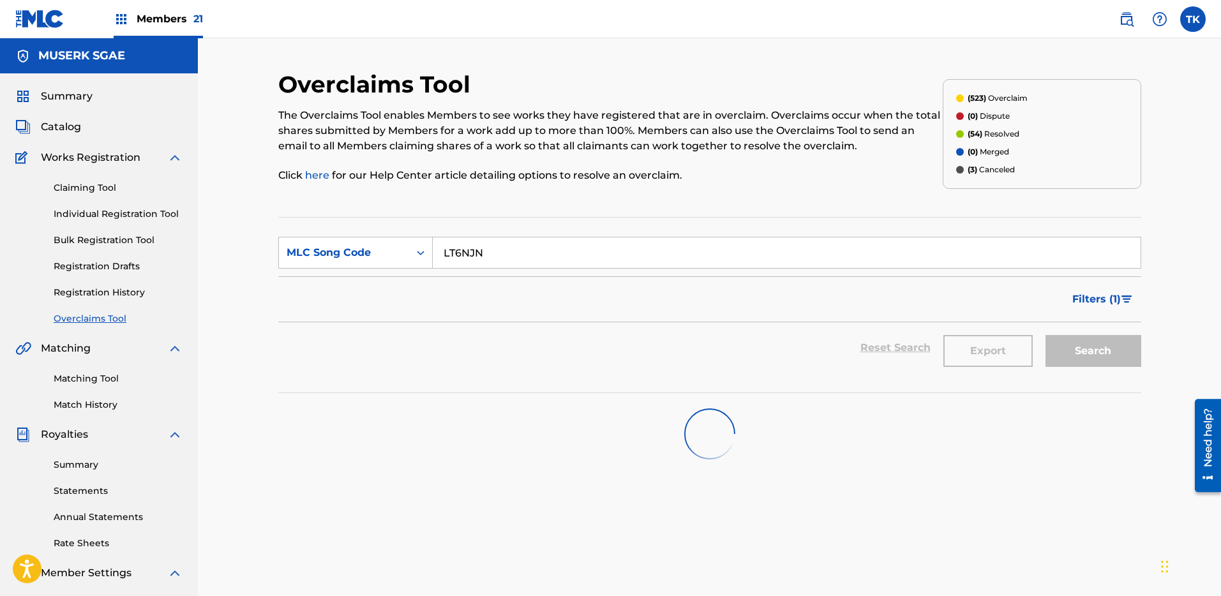
click at [1106, 365] on div "Search" at bounding box center [1090, 347] width 102 height 51
click at [921, 280] on div "Filters ( 1 )" at bounding box center [709, 299] width 863 height 46
click at [939, 266] on input "LT6NJN" at bounding box center [787, 252] width 708 height 31
click at [1094, 358] on div "Search" at bounding box center [1090, 347] width 102 height 51
drag, startPoint x: 1012, startPoint y: 319, endPoint x: 836, endPoint y: 272, distance: 181.8
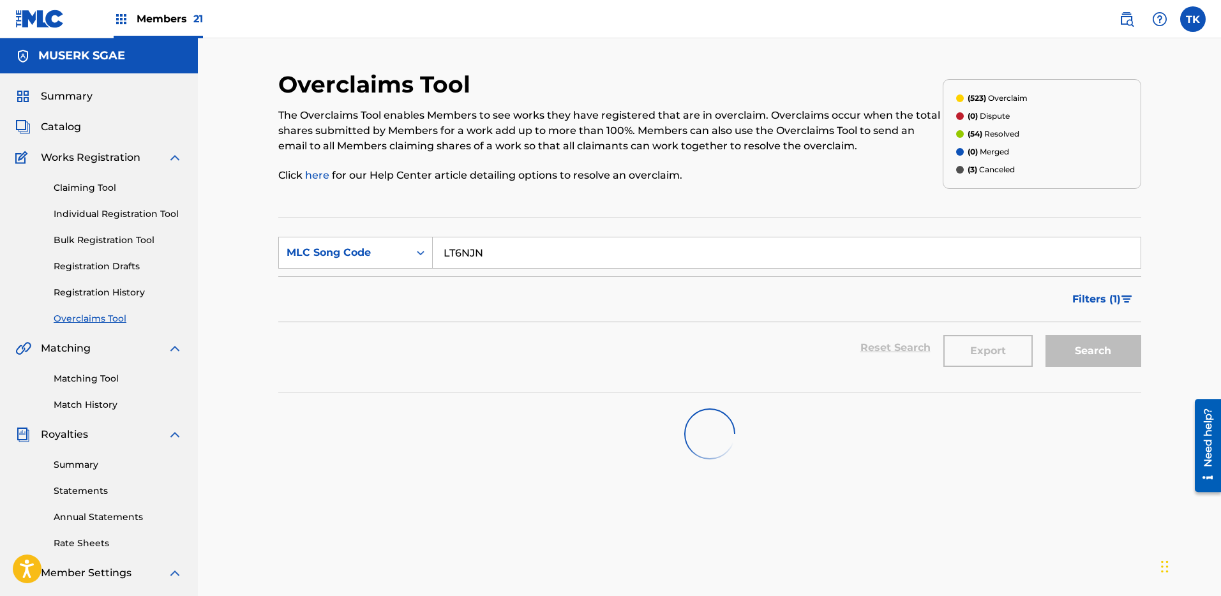
click at [1012, 319] on div "Filters ( 1 )" at bounding box center [709, 299] width 863 height 46
click at [630, 239] on input "LT6NJN" at bounding box center [787, 252] width 708 height 31
click at [643, 245] on input "LT6NJN" at bounding box center [787, 252] width 708 height 31
click at [1080, 349] on div "Search" at bounding box center [1090, 347] width 102 height 51
click at [108, 308] on div "Claiming Tool Individual Registration Tool Bulk Registration Tool Registration …" at bounding box center [98, 245] width 167 height 160
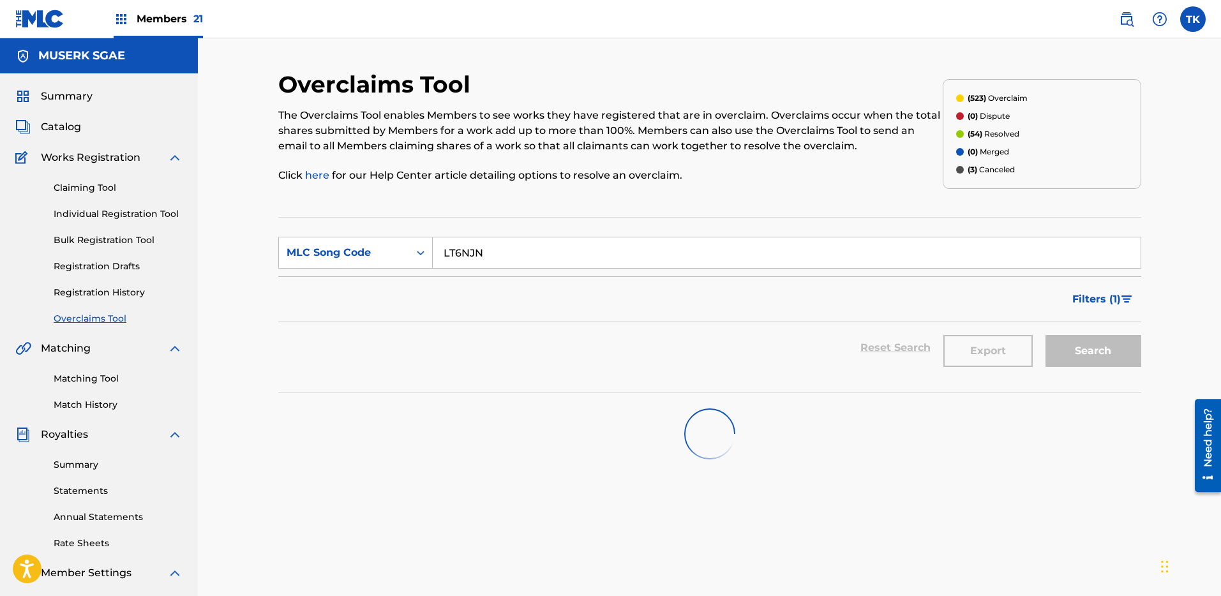
click at [110, 297] on link "Registration History" at bounding box center [118, 292] width 129 height 13
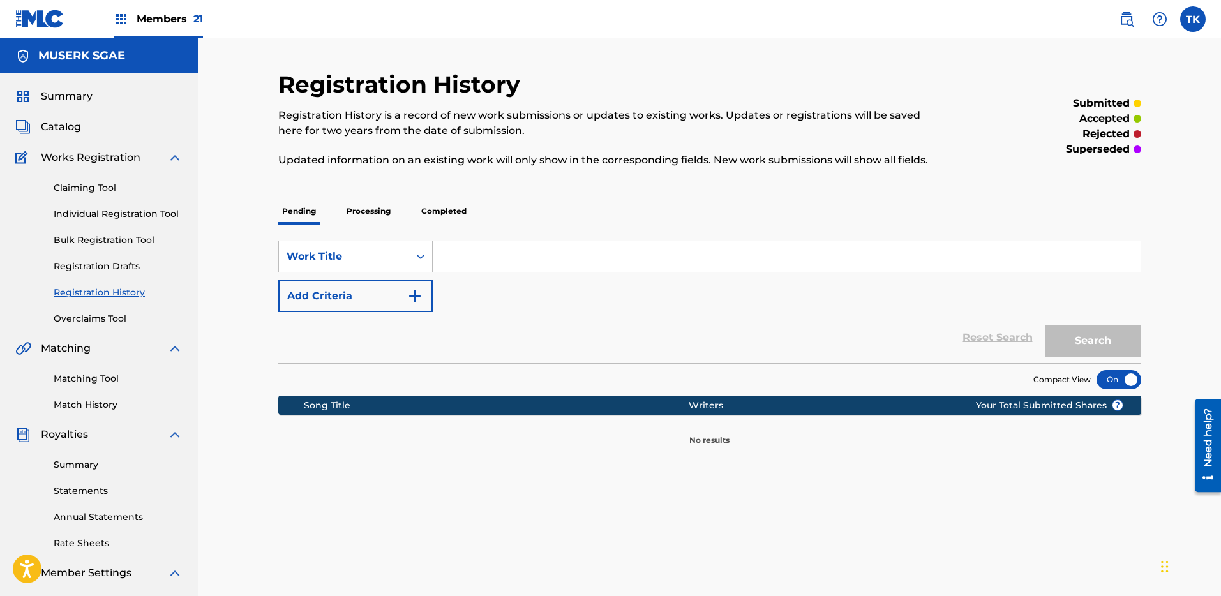
click at [109, 315] on link "Overclaims Tool" at bounding box center [118, 318] width 129 height 13
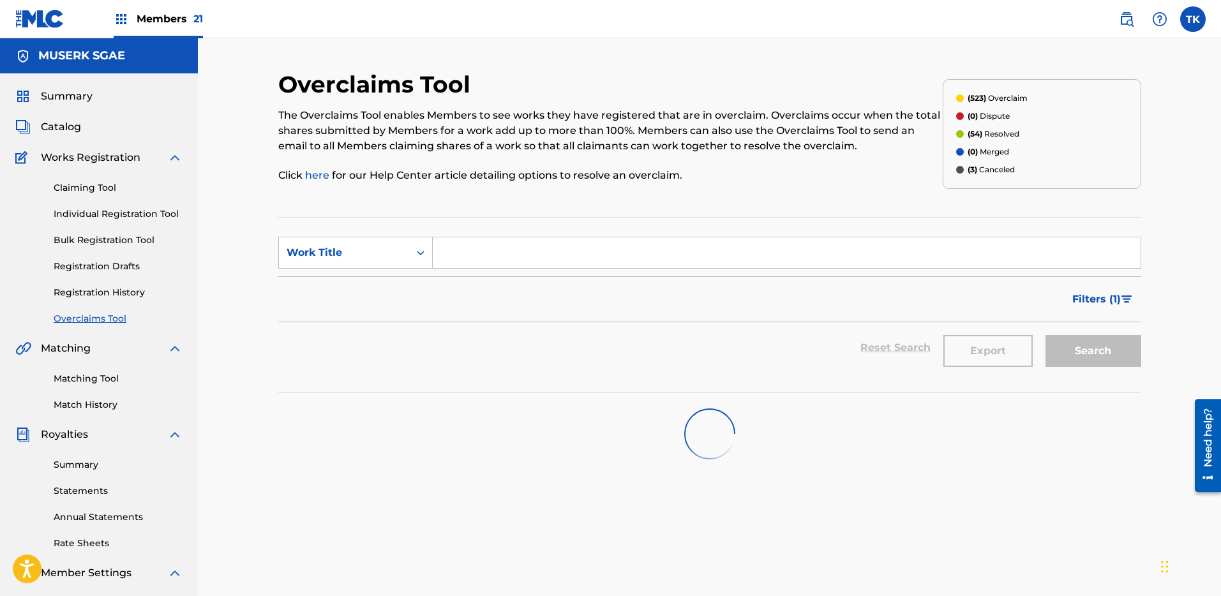
click at [502, 267] on input "Search Form" at bounding box center [787, 252] width 708 height 31
click at [397, 254] on div "Work Title" at bounding box center [344, 252] width 115 height 15
click at [399, 286] on div "MLC Song Code" at bounding box center [355, 285] width 153 height 32
drag, startPoint x: 488, startPoint y: 262, endPoint x: 494, endPoint y: 261, distance: 6.4
click at [488, 262] on input "Search Form" at bounding box center [787, 252] width 708 height 31
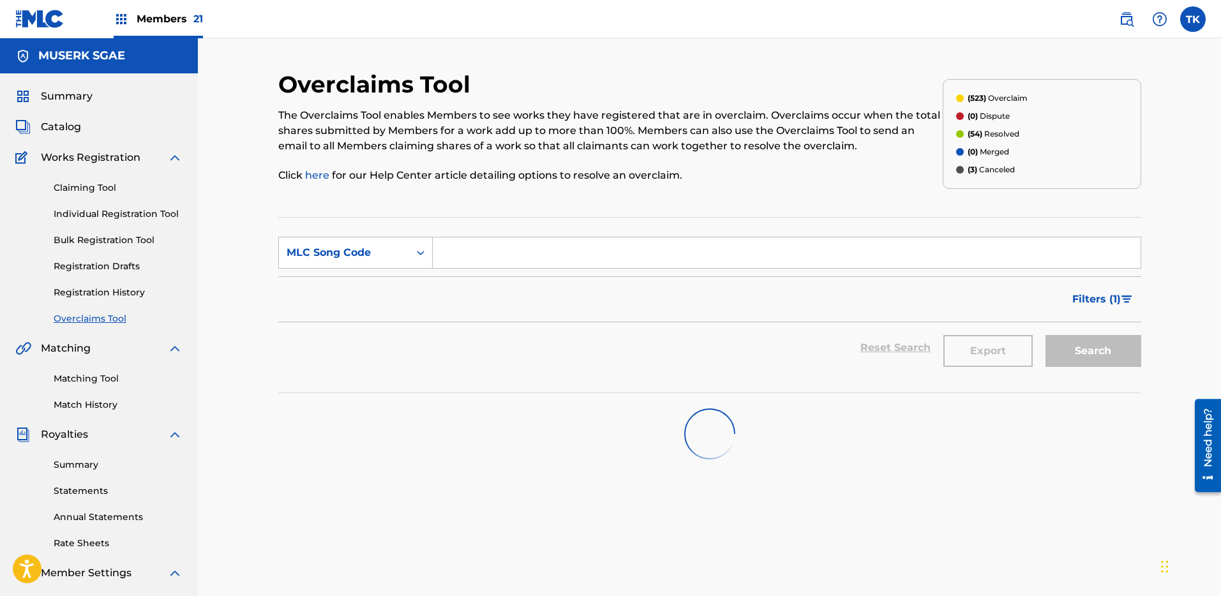
paste input "LT6NJN"
type input "LT6NJN"
click at [1054, 359] on div "Search" at bounding box center [1090, 347] width 102 height 51
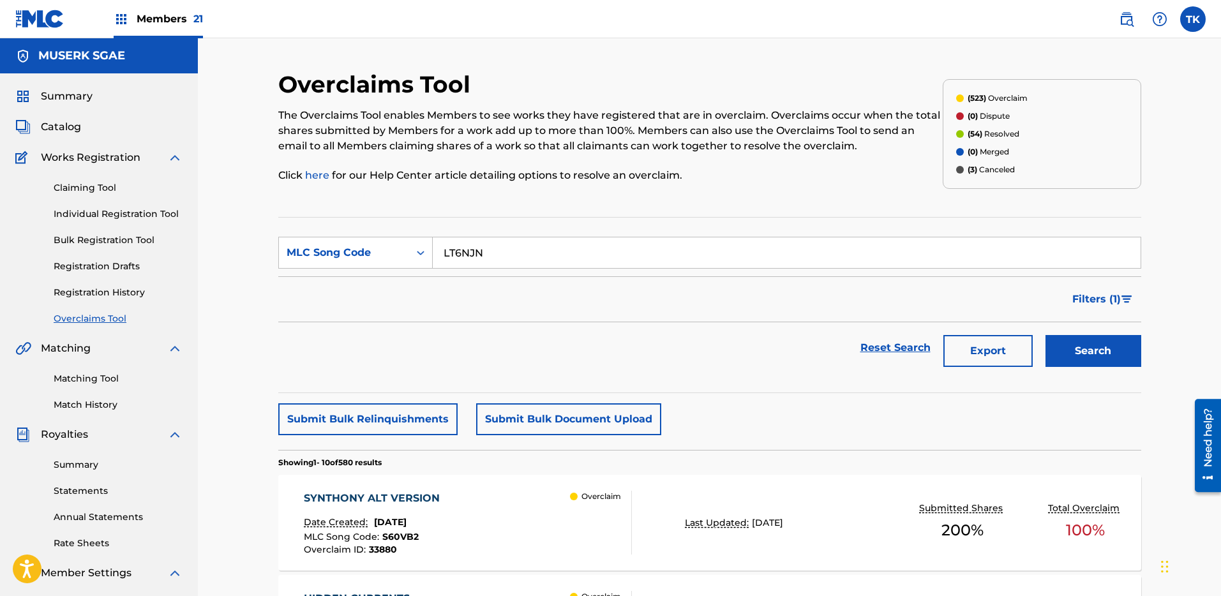
click at [1103, 343] on button "Search" at bounding box center [1094, 351] width 96 height 32
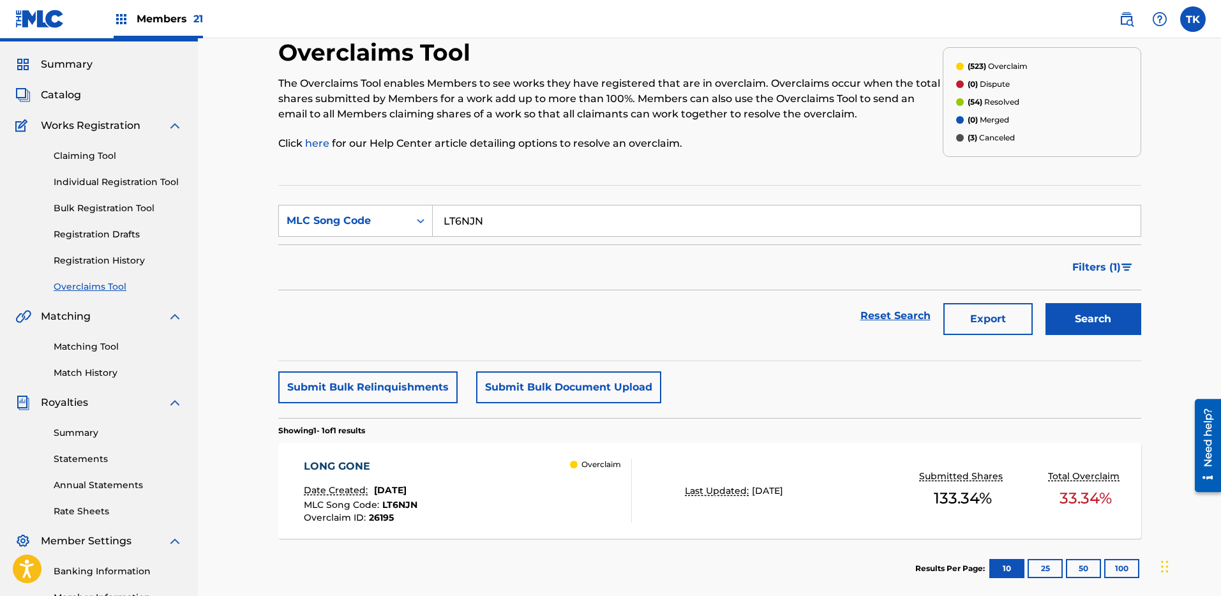
click at [774, 480] on div "LONG GONE Date Created: [DATE] MLC Song Code : LT6NJN Overclaim ID : 26195 Over…" at bounding box center [709, 491] width 863 height 96
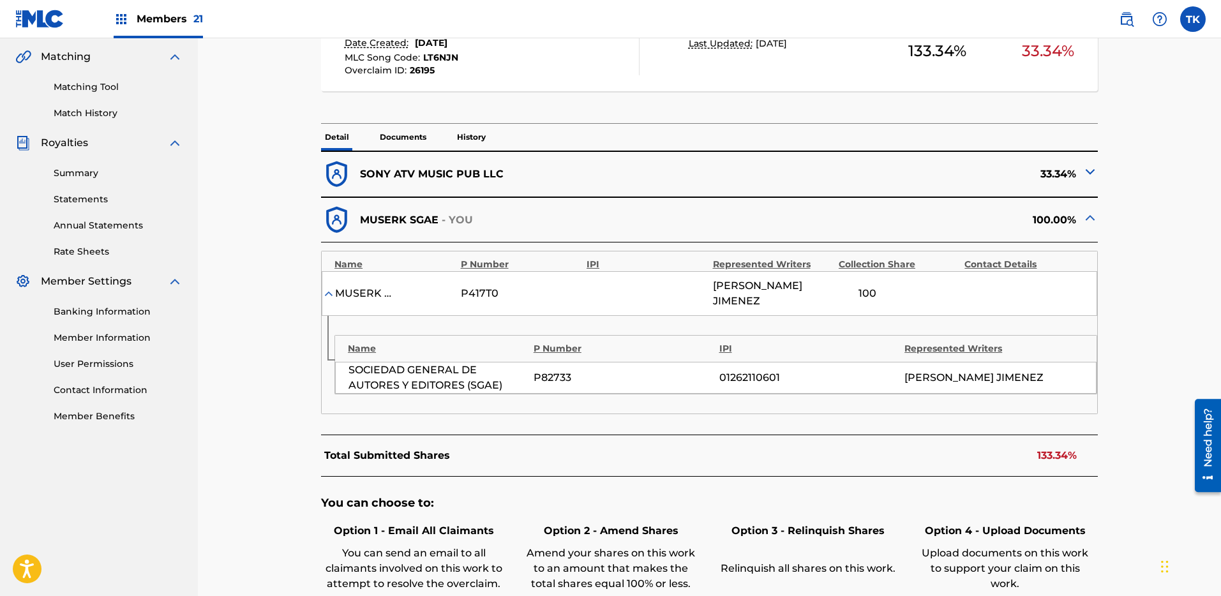
click at [419, 141] on p "Documents" at bounding box center [403, 137] width 54 height 27
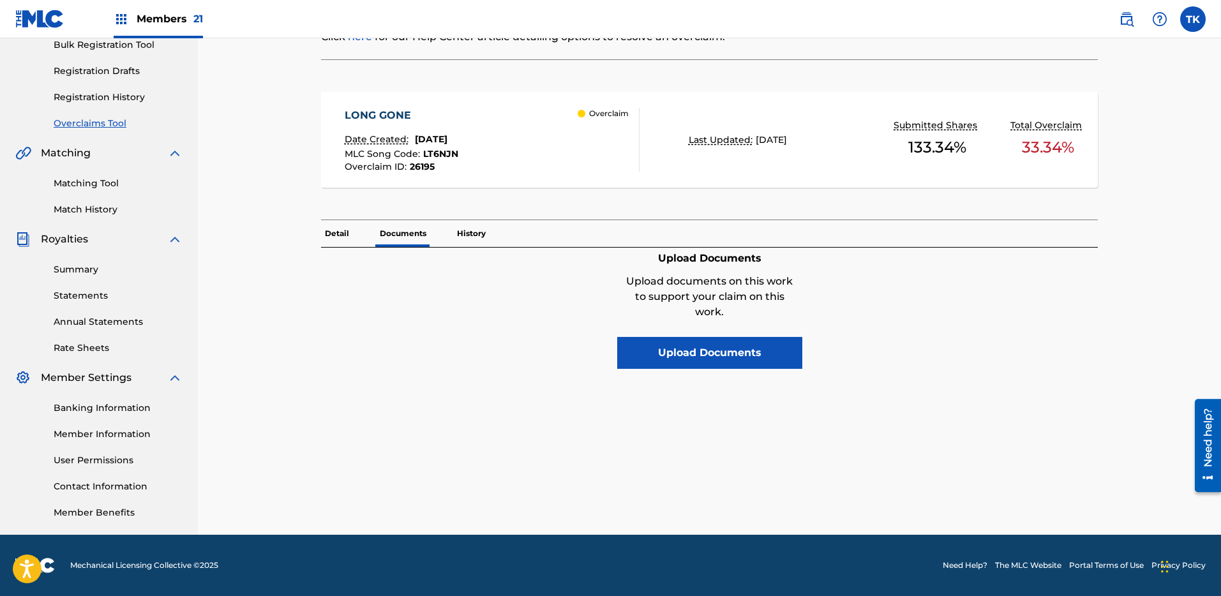
click at [455, 230] on p "History" at bounding box center [471, 233] width 36 height 27
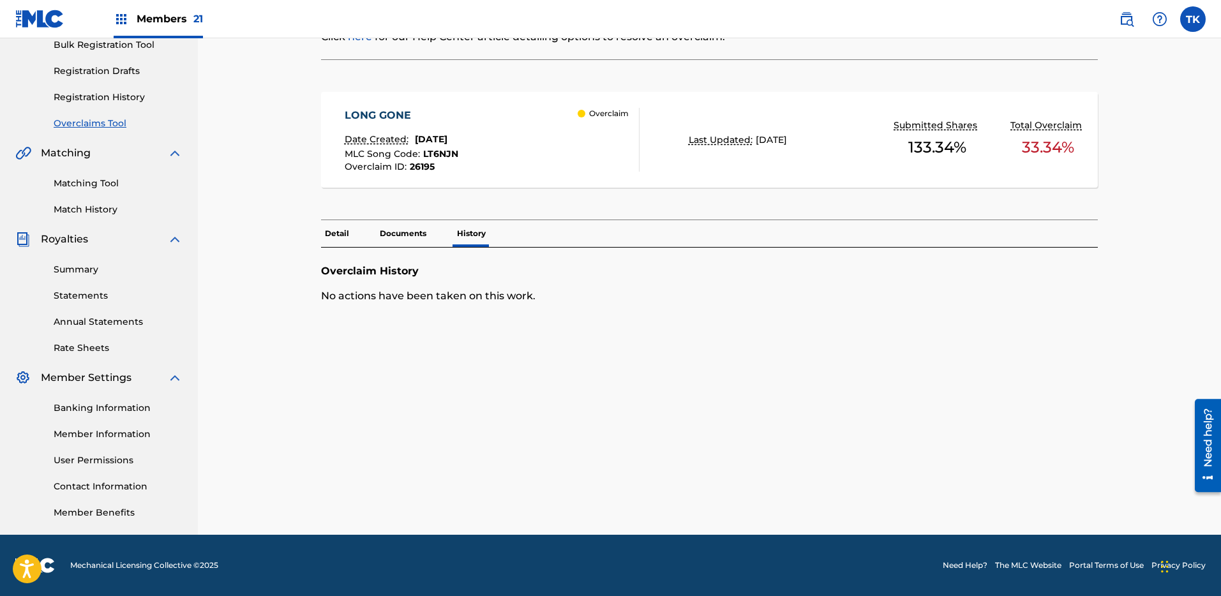
click at [346, 242] on p "Detail" at bounding box center [337, 233] width 32 height 27
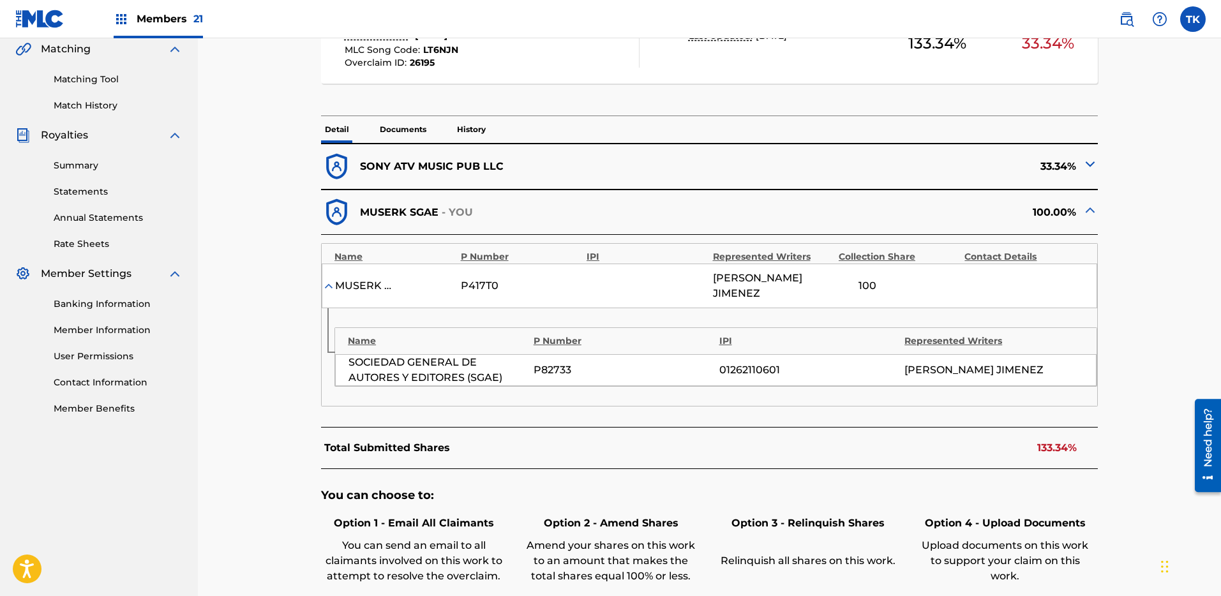
scroll to position [494, 0]
